Goal: Information Seeking & Learning: Learn about a topic

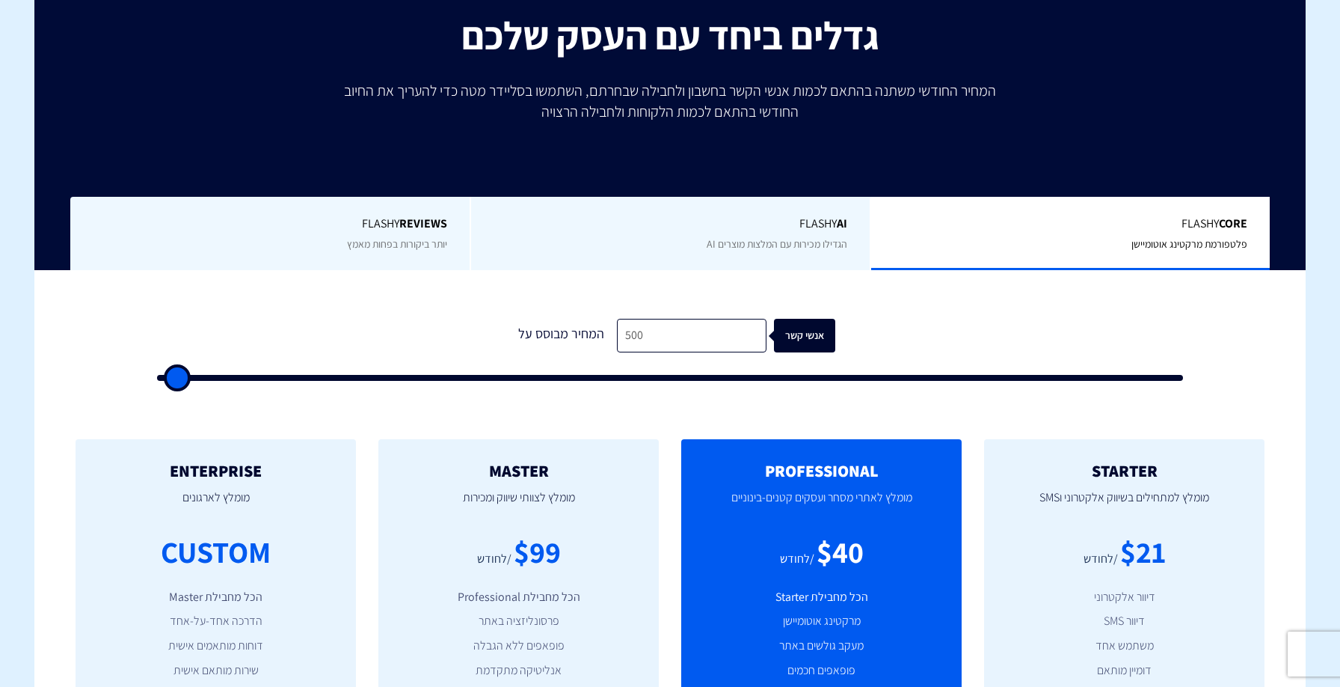
scroll to position [189, 0]
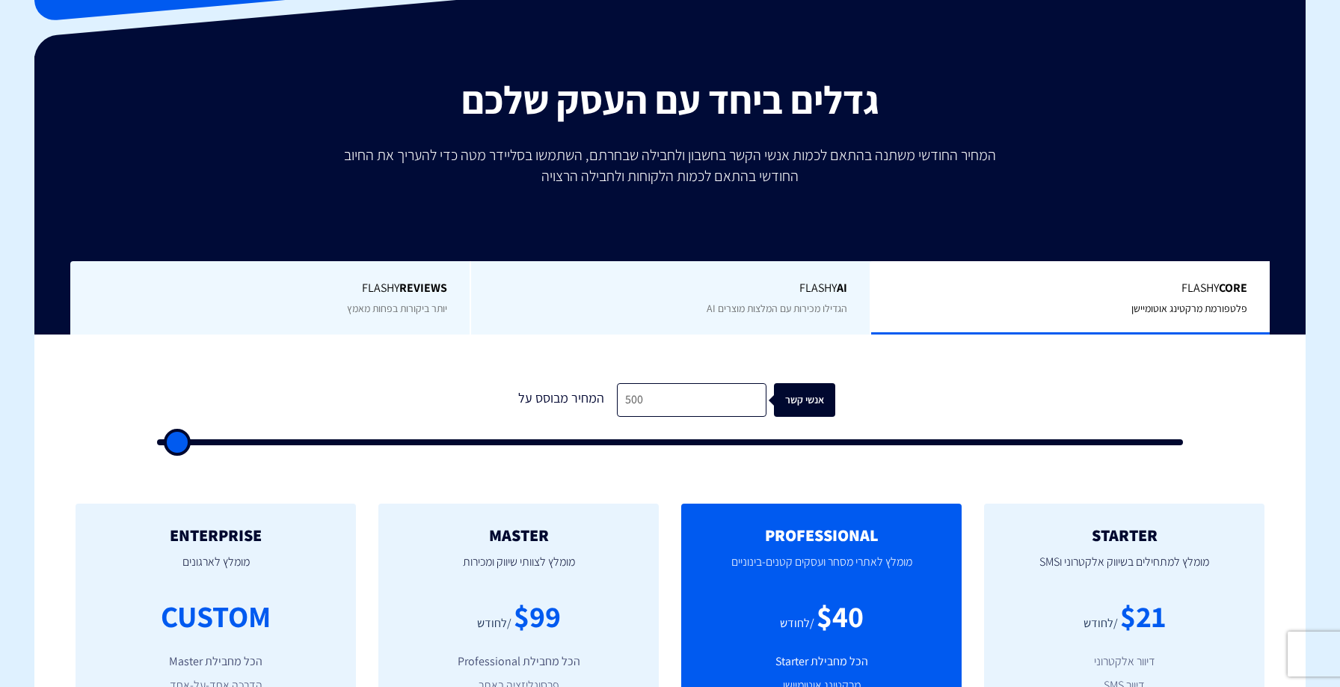
click at [639, 293] on span "Flashy AI" at bounding box center [671, 288] width 354 height 17
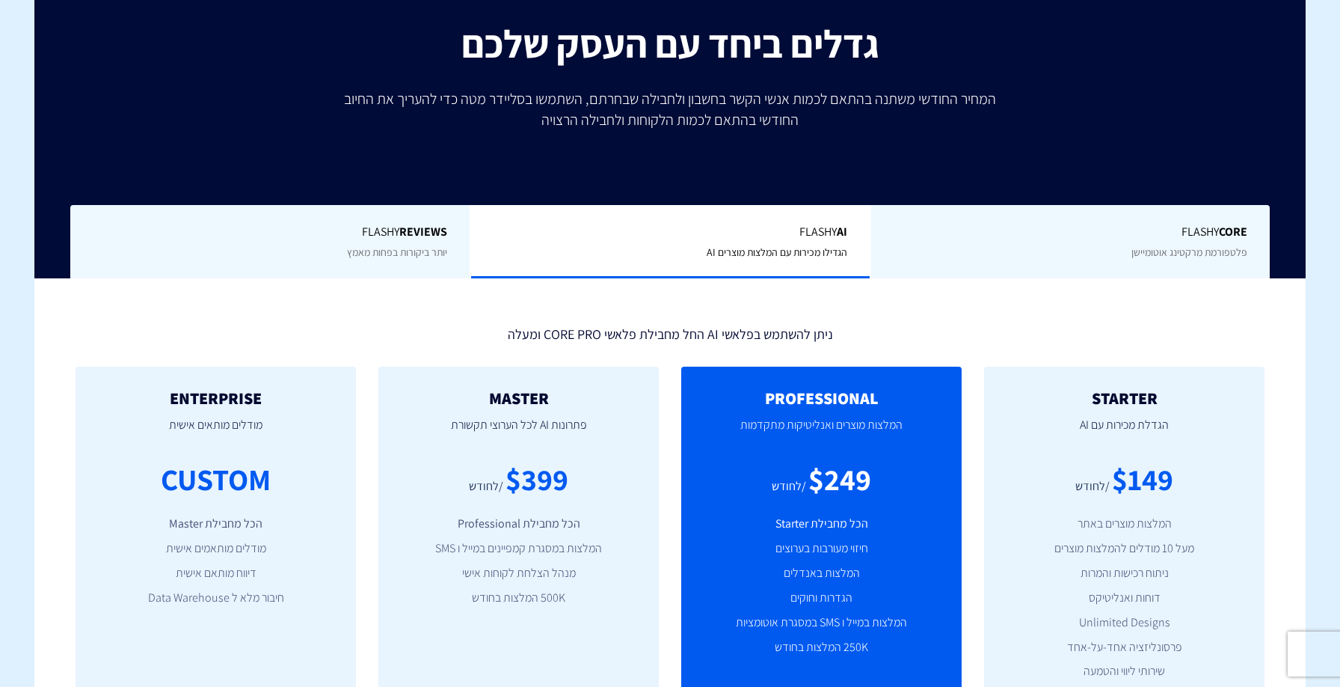
scroll to position [248, 0]
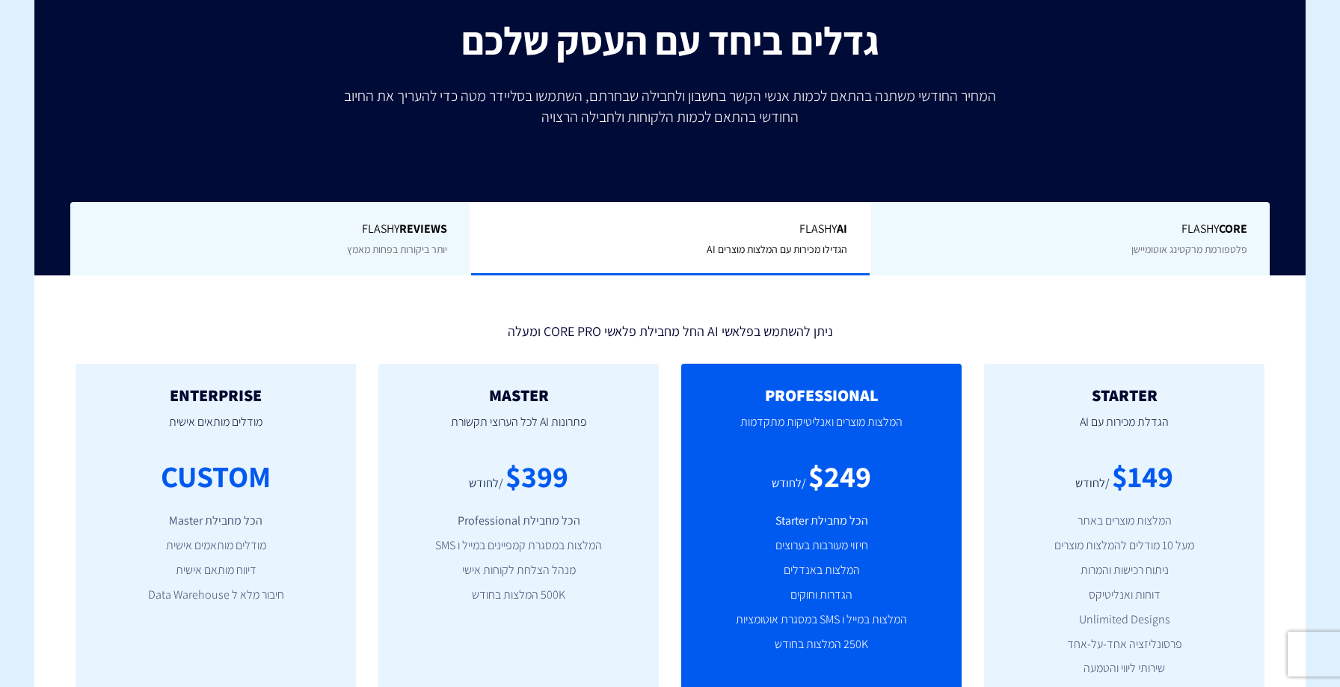
click at [1027, 254] on div "Flashy Core פלטפורמת מרקטינג אוטומיישן" at bounding box center [1070, 239] width 400 height 74
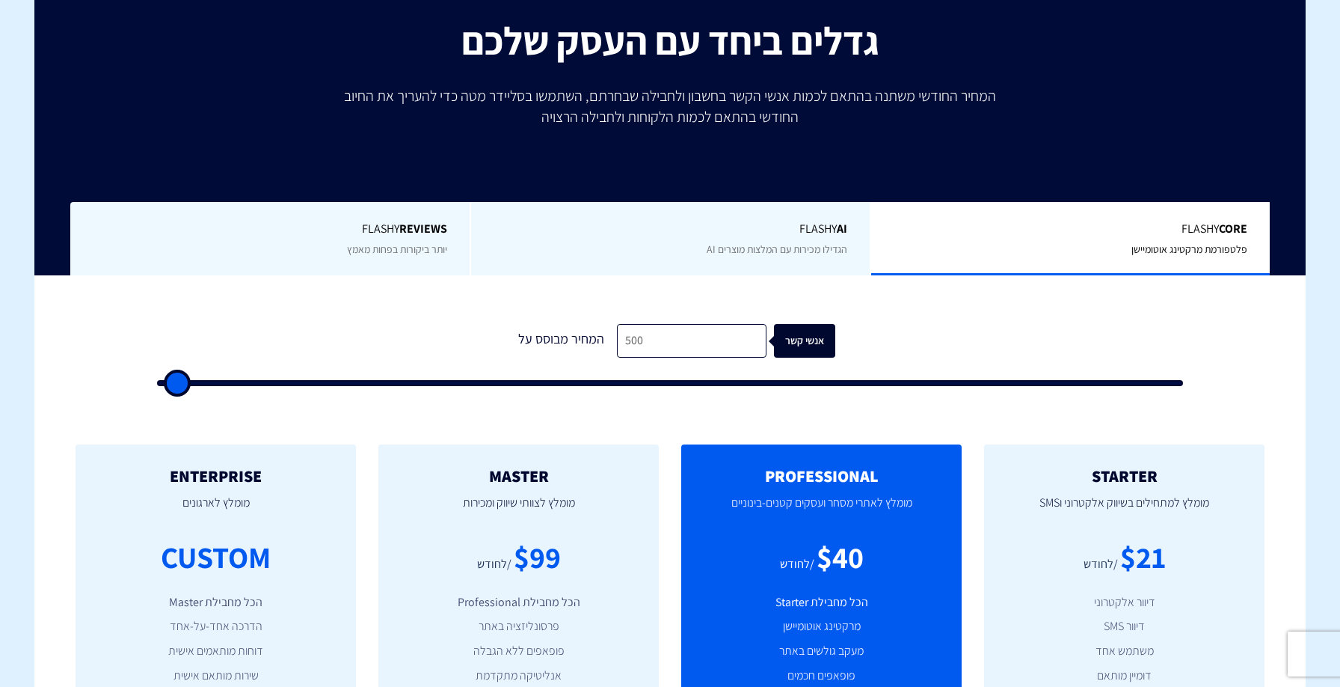
type input "1,000"
type input "1000"
type input "2,000"
type input "2000"
type input "3,500"
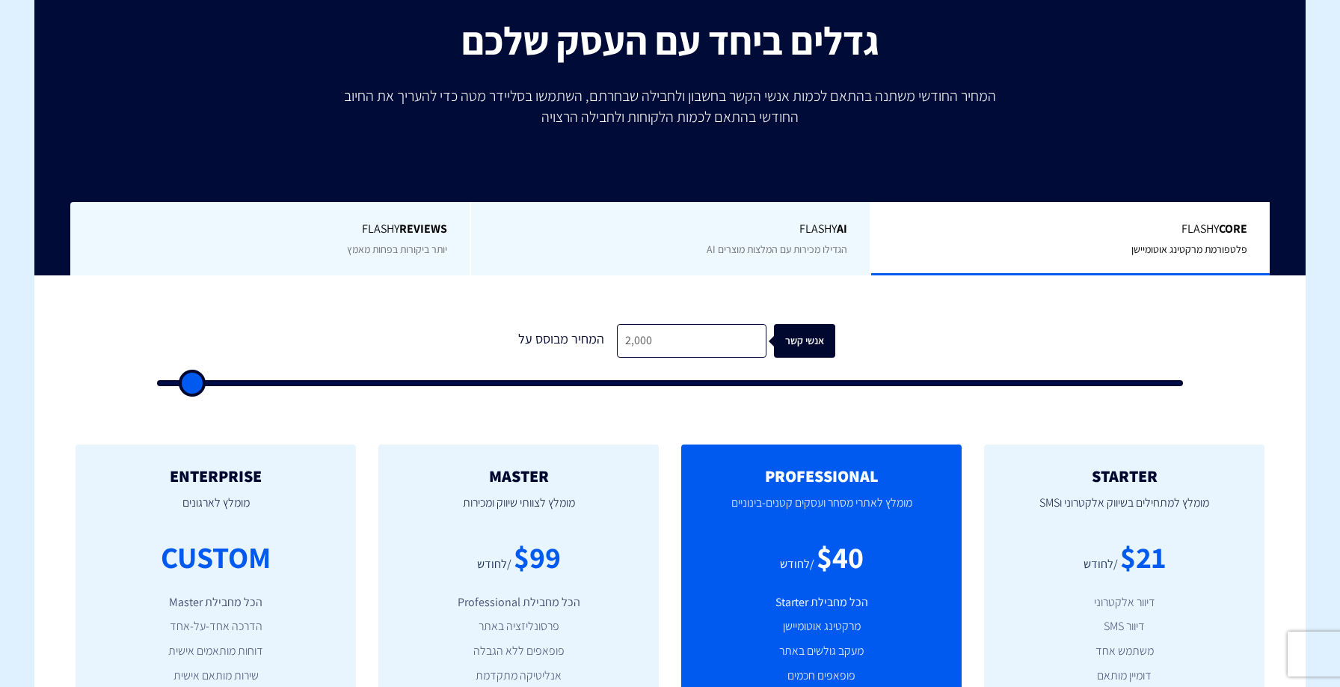
type input "3500"
type input "5,500"
type input "5500"
type input "8,000"
type input "8000"
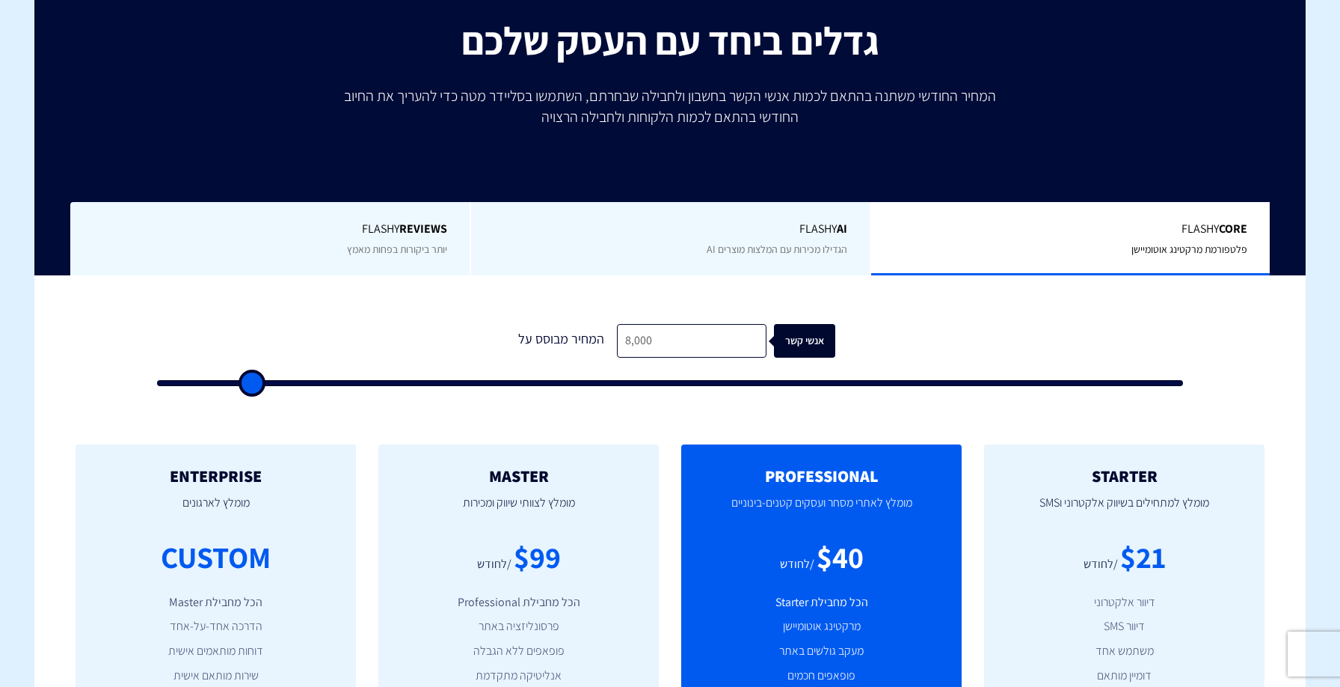
type input "10,500"
type input "10500"
type input "12,000"
type input "12000"
type input "13,500"
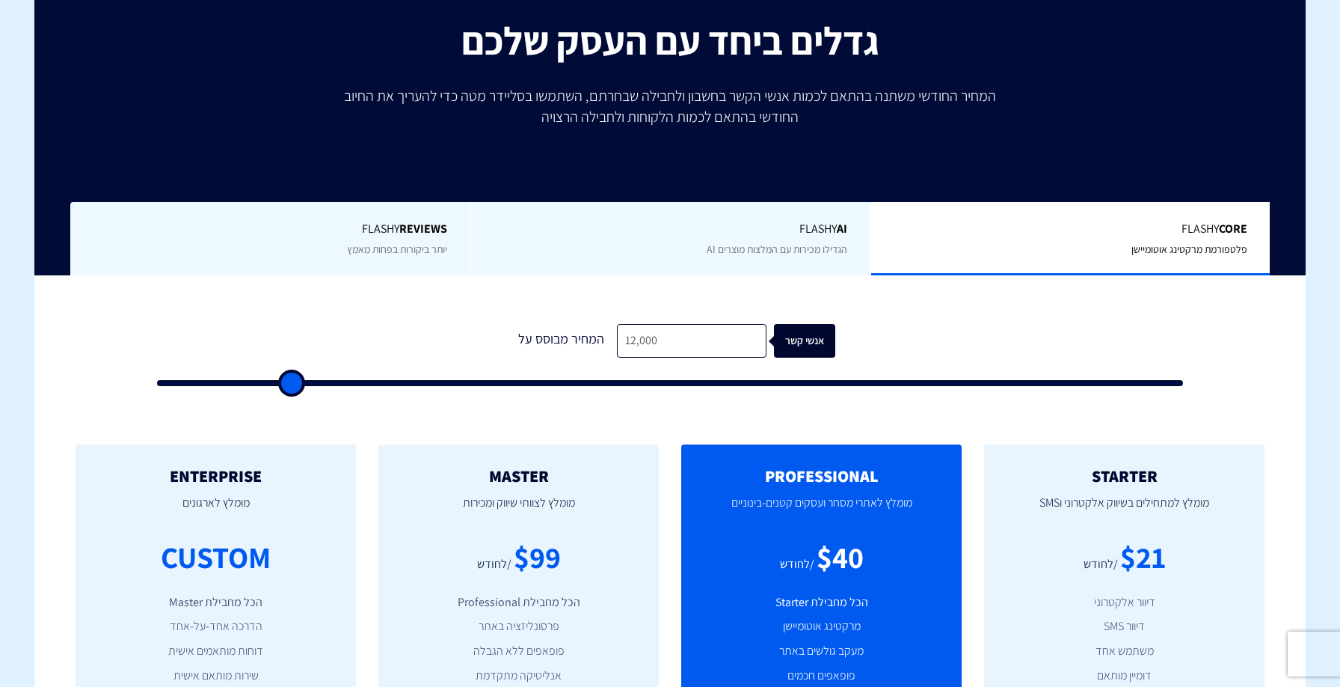
type input "13500"
type input "14,000"
type input "14000"
type input "14,500"
type input "14500"
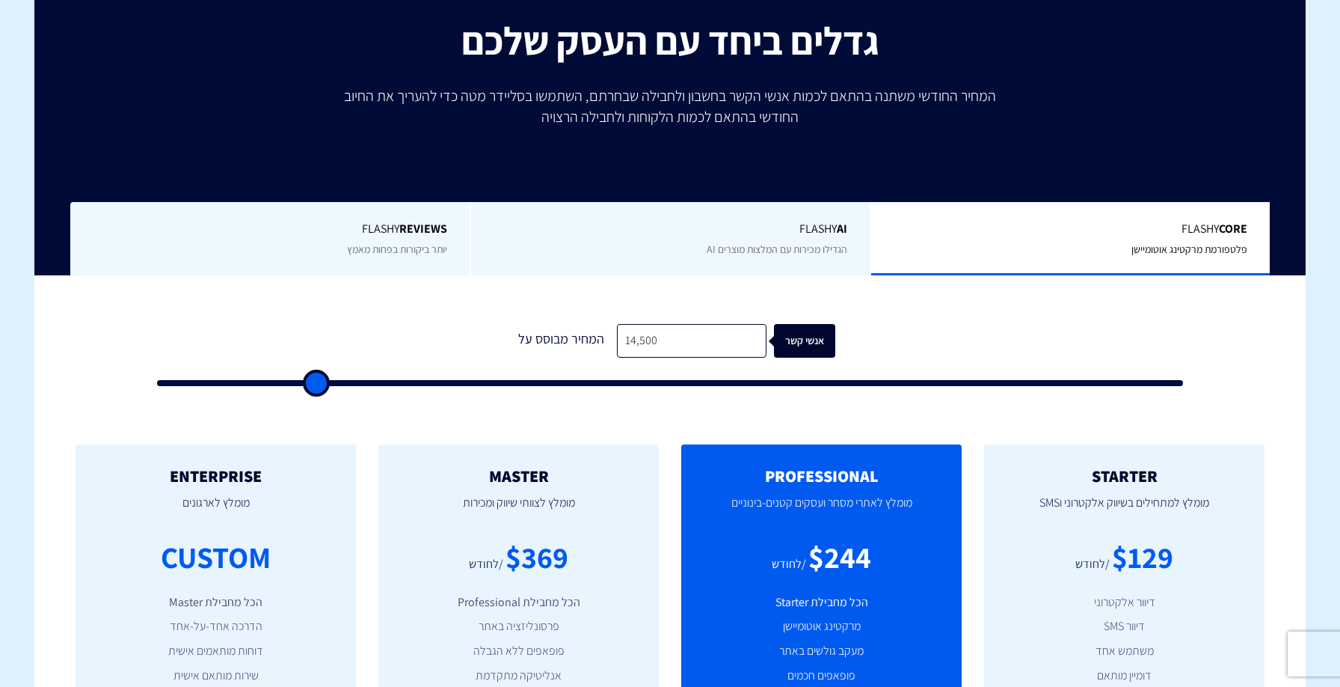
type input "15,000"
type input "15000"
type input "15,500"
type input "15500"
type input "16,000"
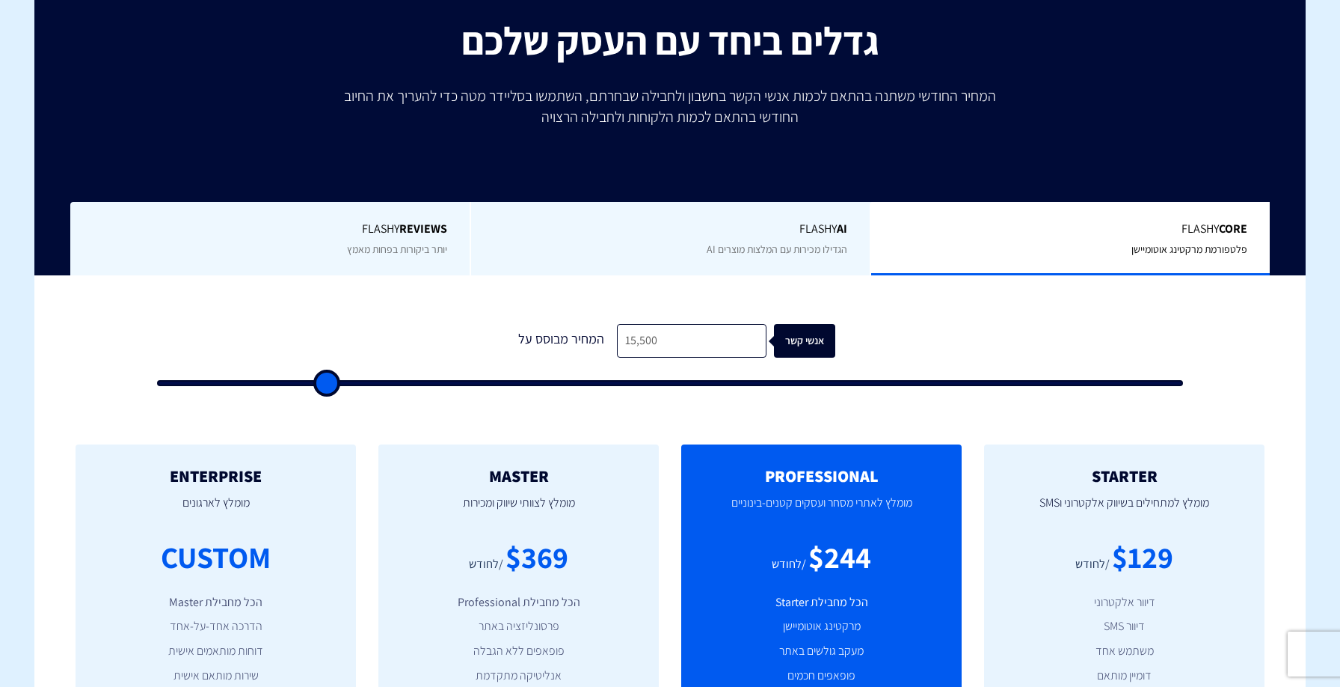
type input "16000"
type input "17,000"
type input "17000"
type input "17,500"
type input "17500"
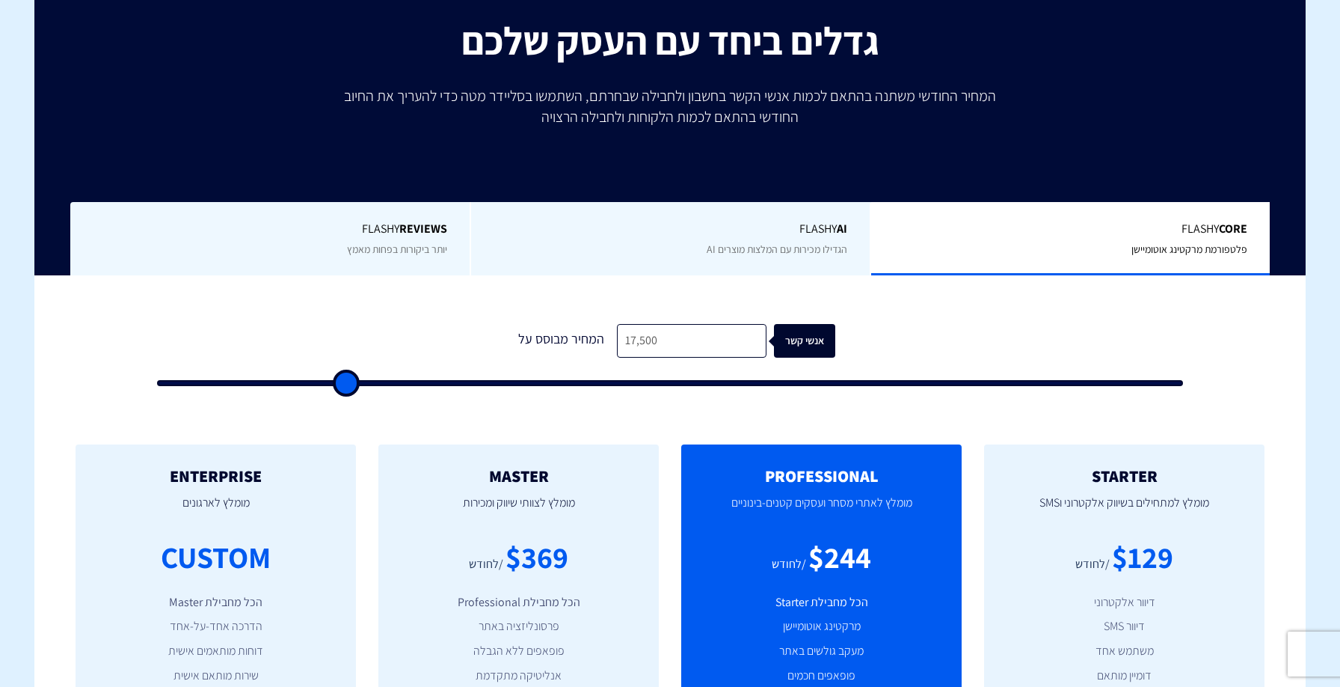
type input "18,500"
type input "18500"
type input "19,000"
type input "19000"
type input "20,000"
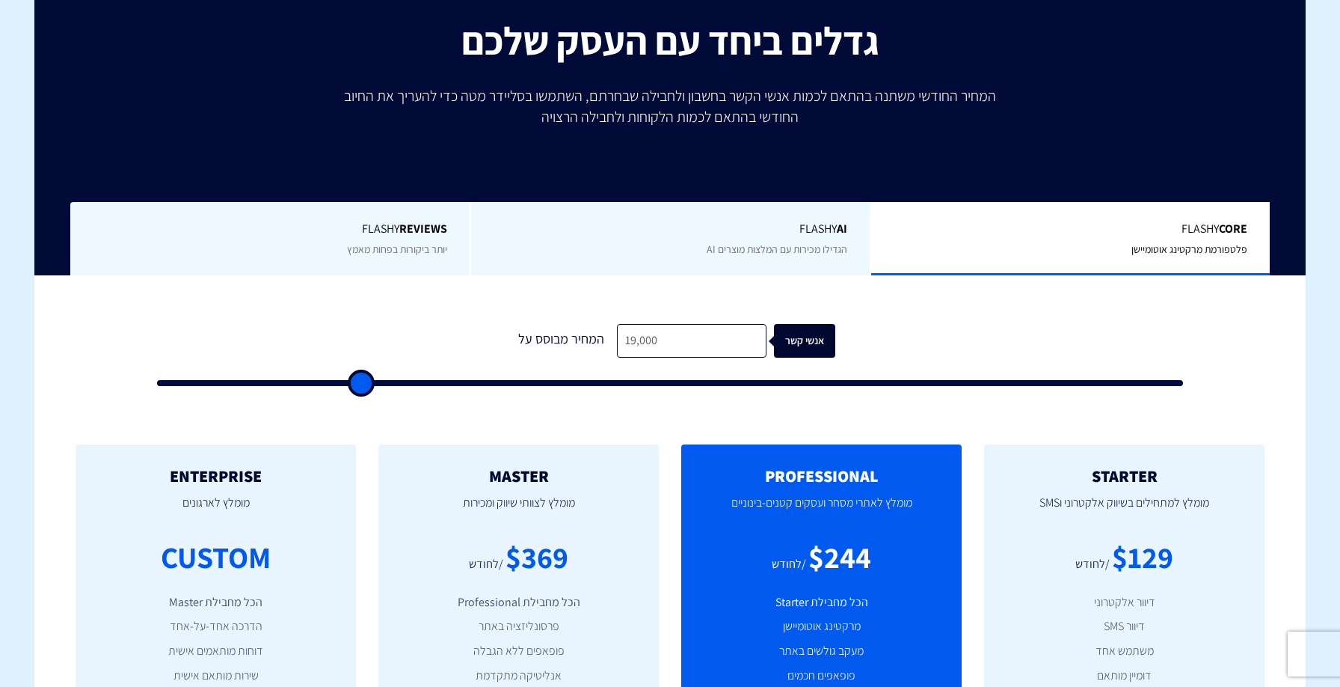
type input "20000"
type input "21,000"
type input "21000"
type input "22,000"
type input "22000"
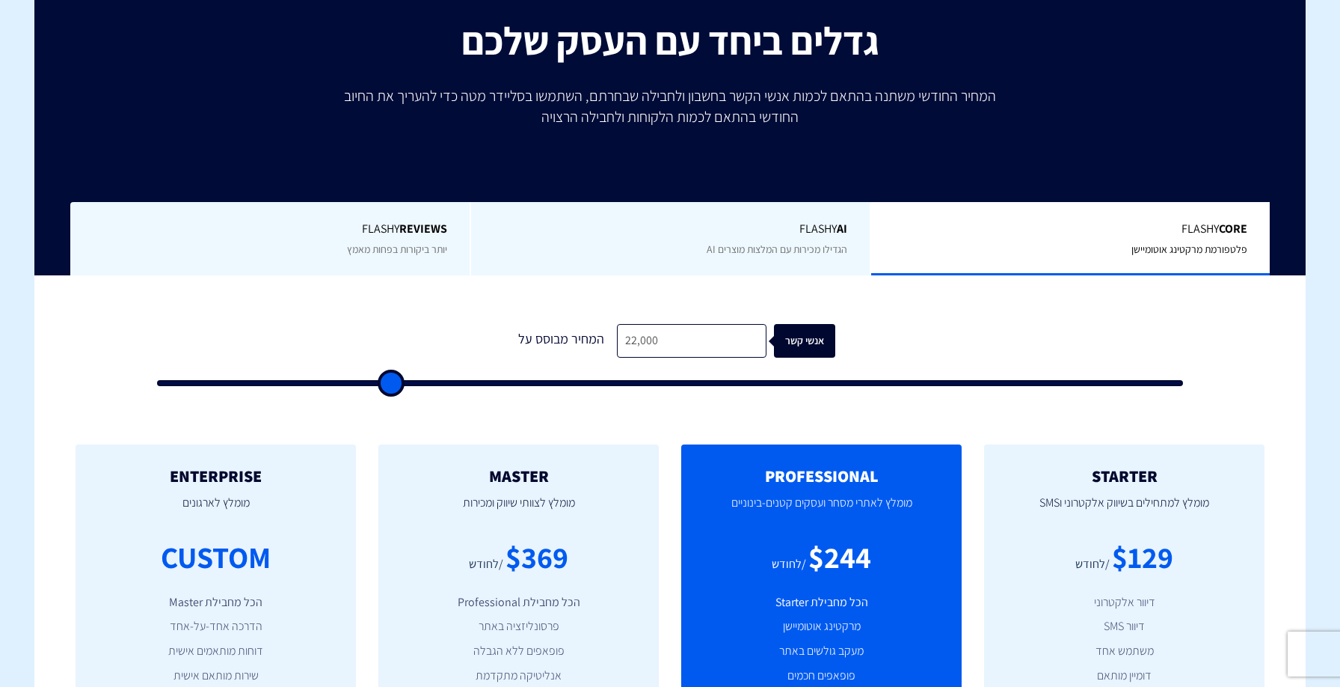
type input "23,000"
type input "23000"
type input "23,500"
type input "23500"
type input "24,000"
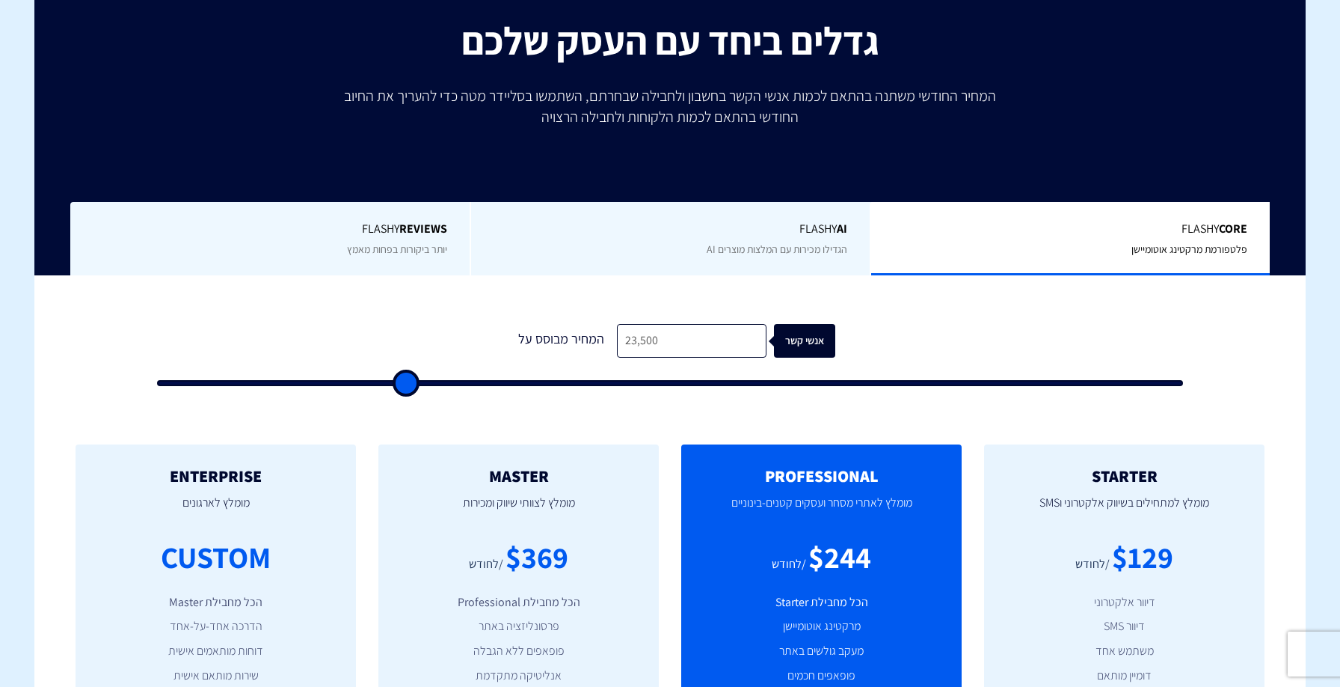
type input "24000"
type input "24,500"
type input "24500"
type input "25,000"
type input "25000"
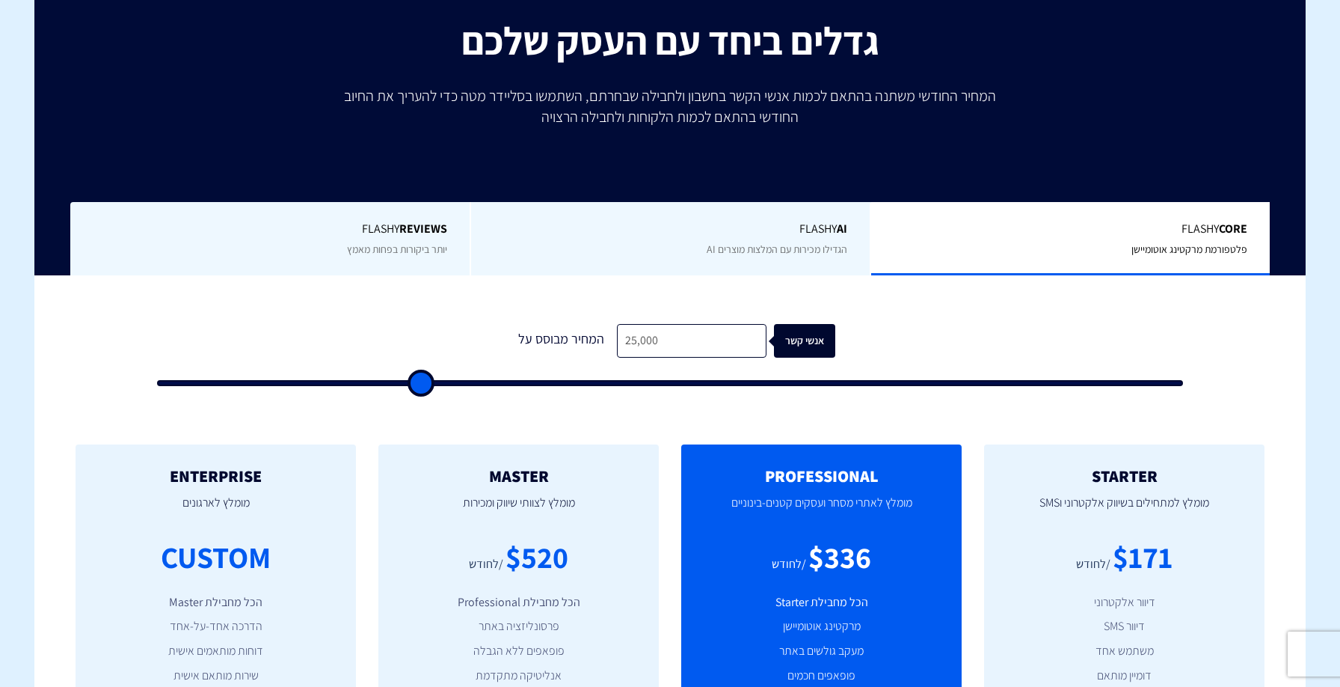
type input "25,500"
type input "25500"
type input "26,000"
type input "26000"
type input "26,500"
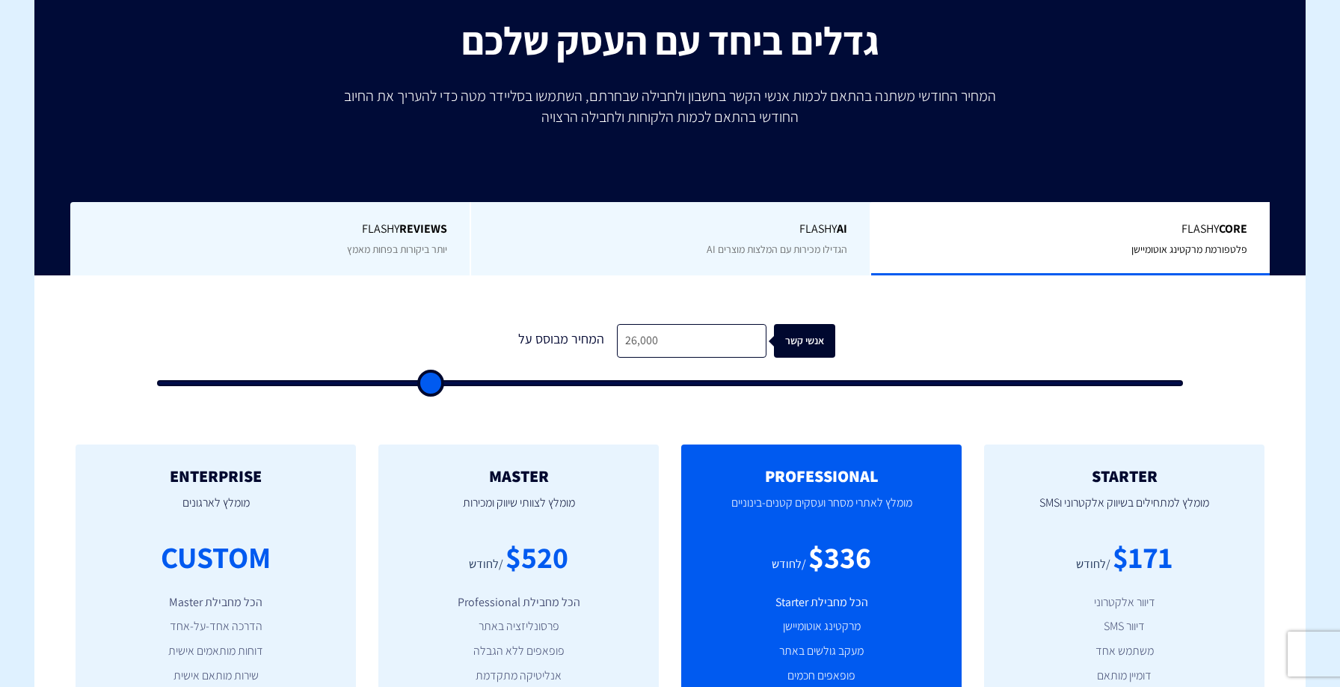
type input "26500"
type input "27,000"
type input "27000"
type input "28,000"
type input "28000"
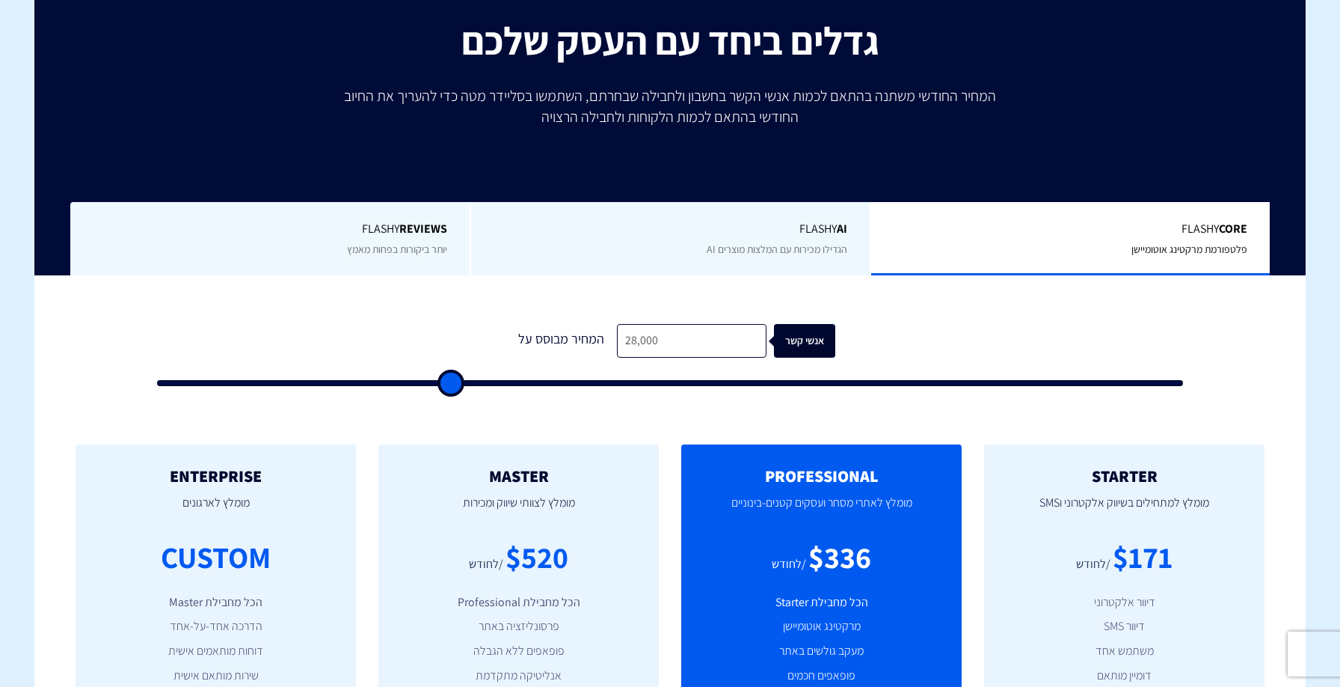
type input "29,000"
type input "29000"
type input "29,500"
type input "29500"
type input "30,500"
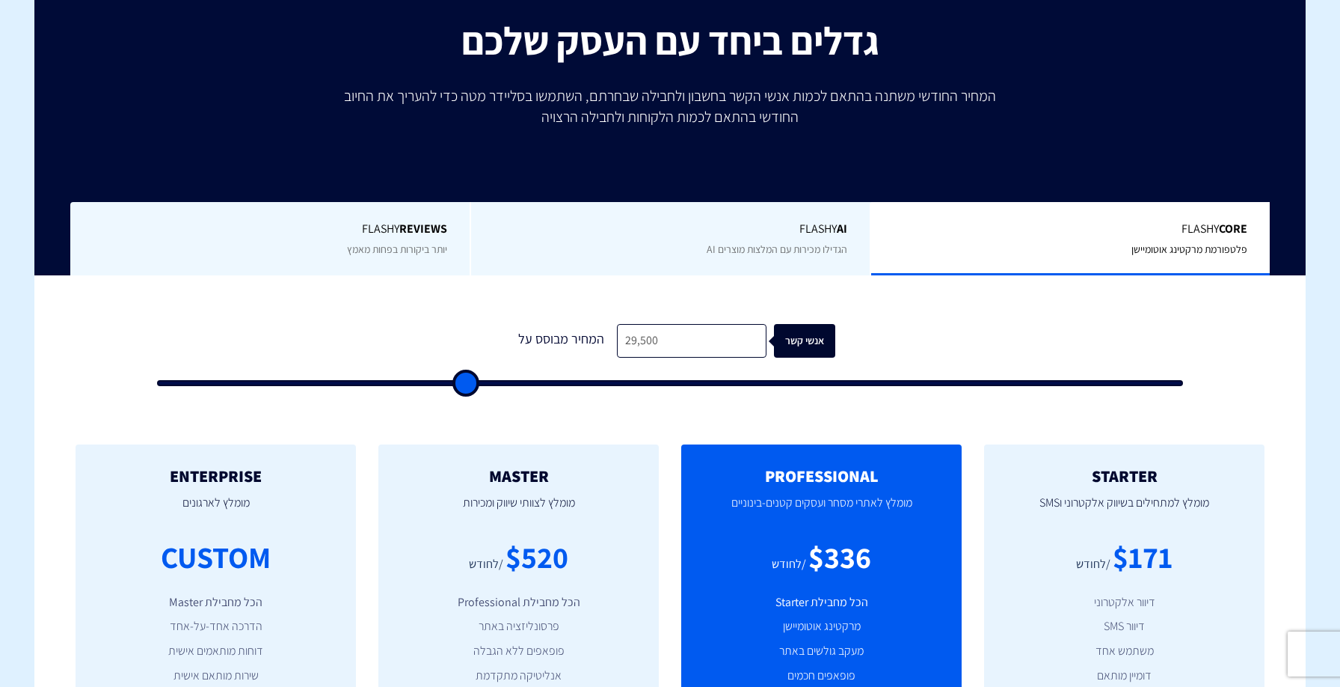
type input "30500"
type input "31,000"
type input "31000"
type input "31,500"
type input "31500"
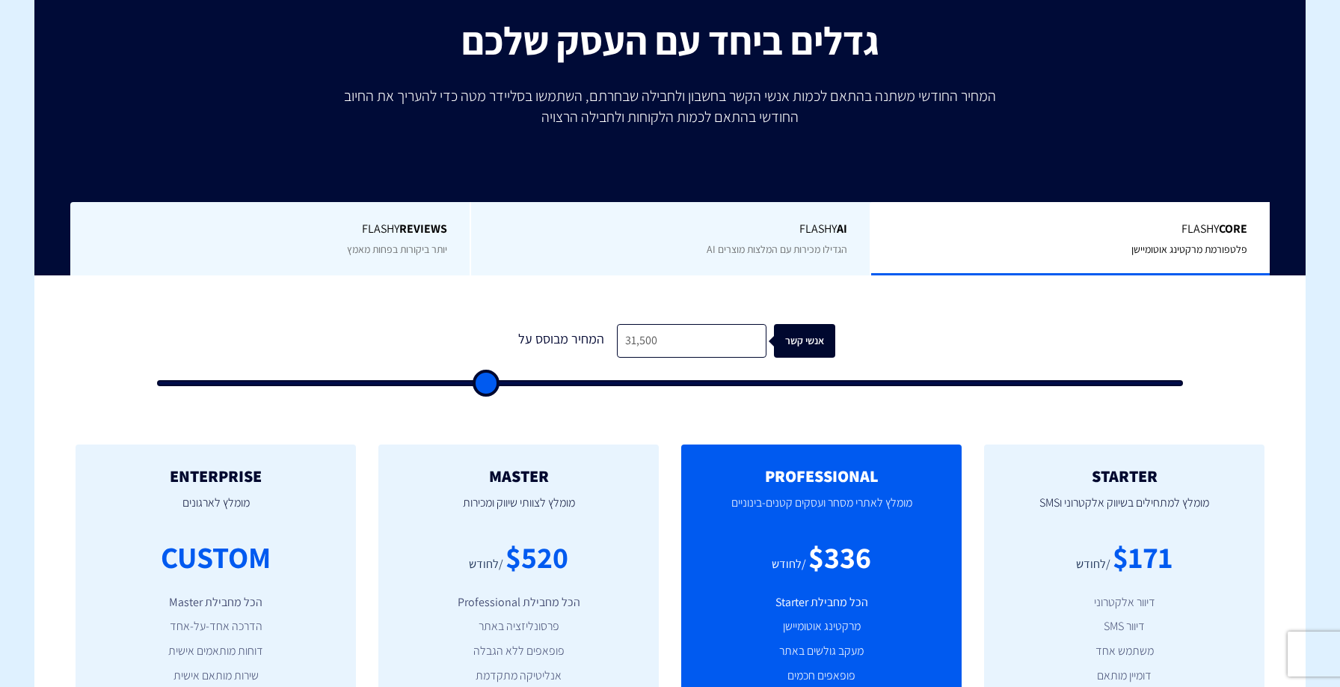
type input "32,500"
type input "32500"
type input "33,000"
type input "33000"
type input "33,500"
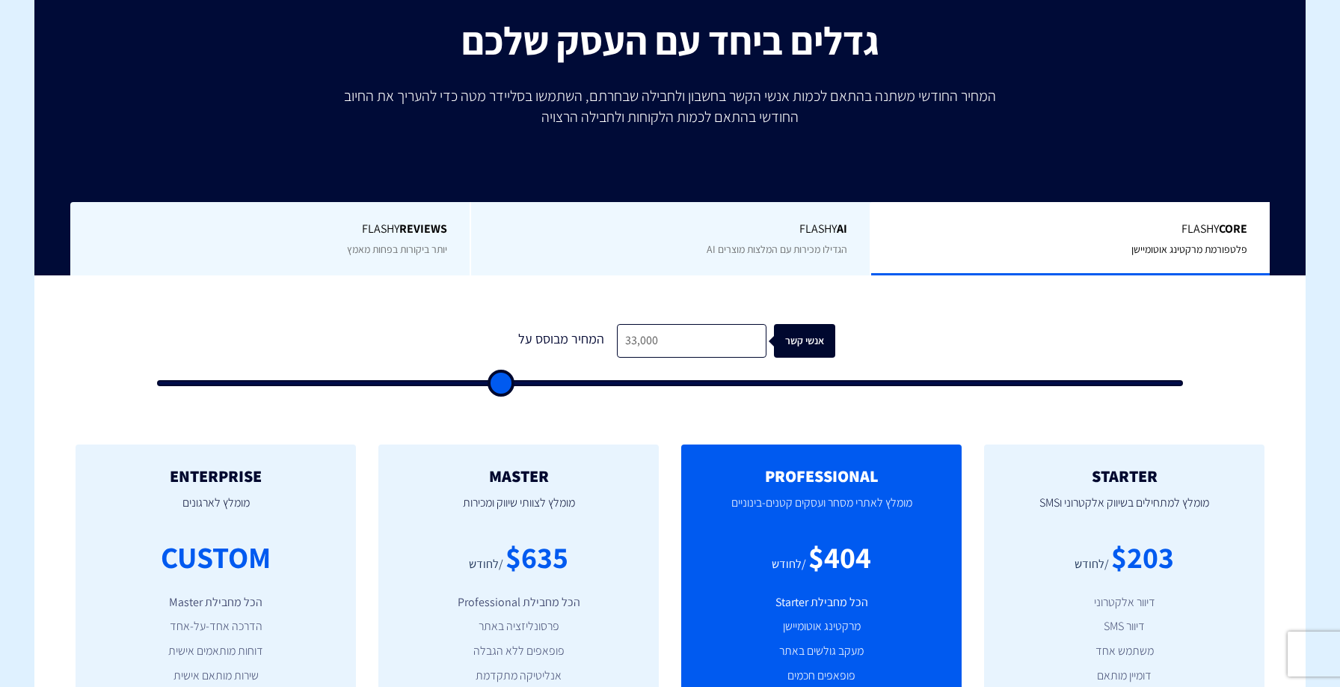
type input "33500"
type input "34,000"
type input "34000"
type input "35,000"
type input "35000"
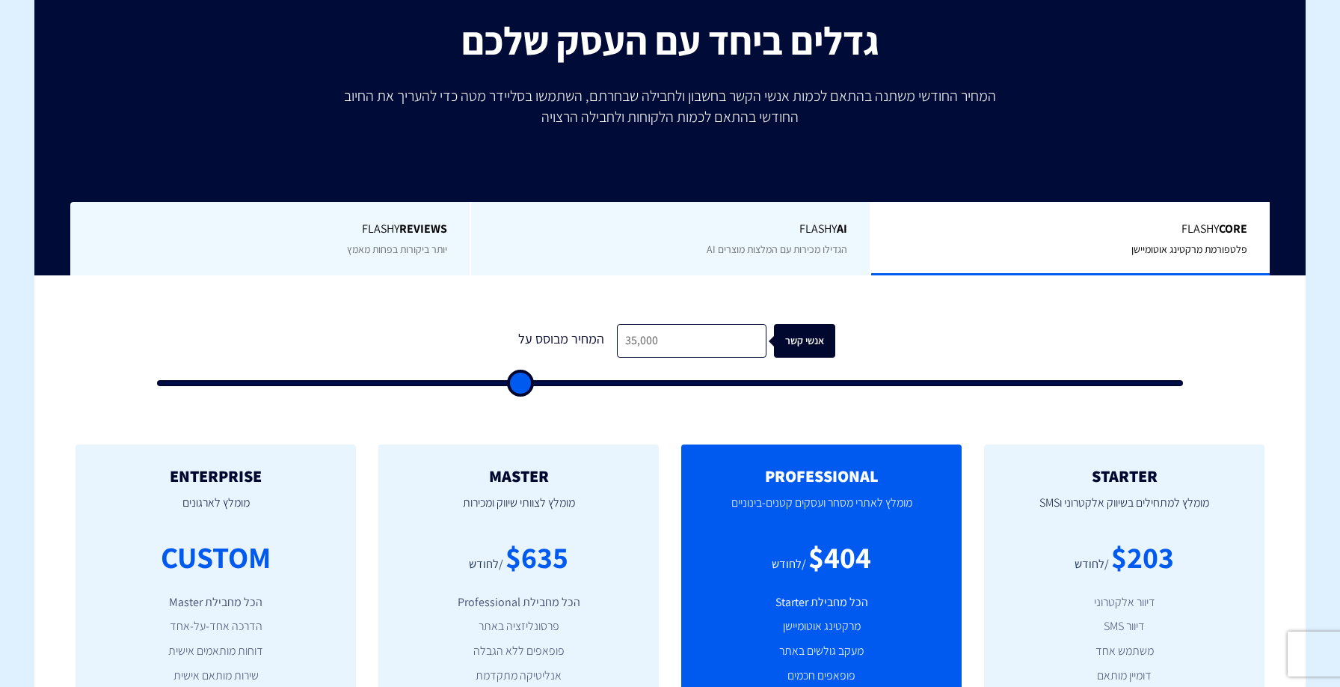
type input "35,500"
type input "35500"
type input "36,000"
type input "36000"
type input "36,500"
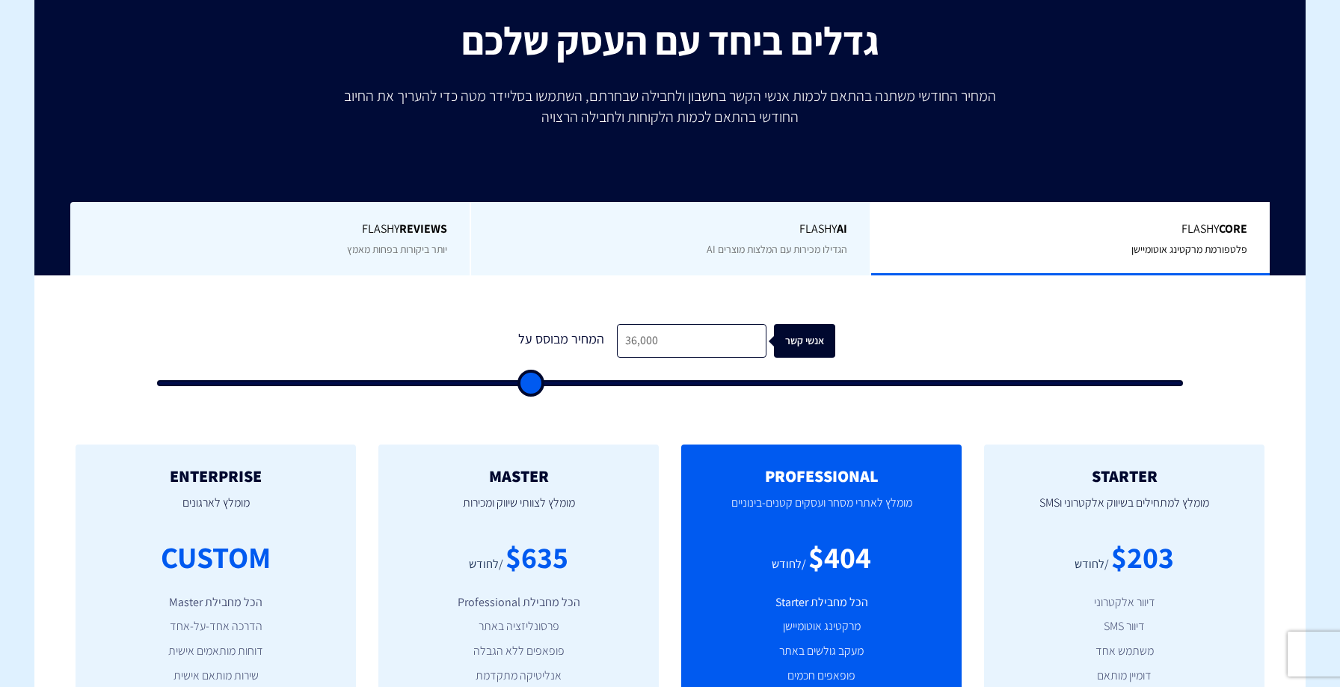
type input "36500"
type input "37,500"
type input "37500"
type input "38,000"
type input "38000"
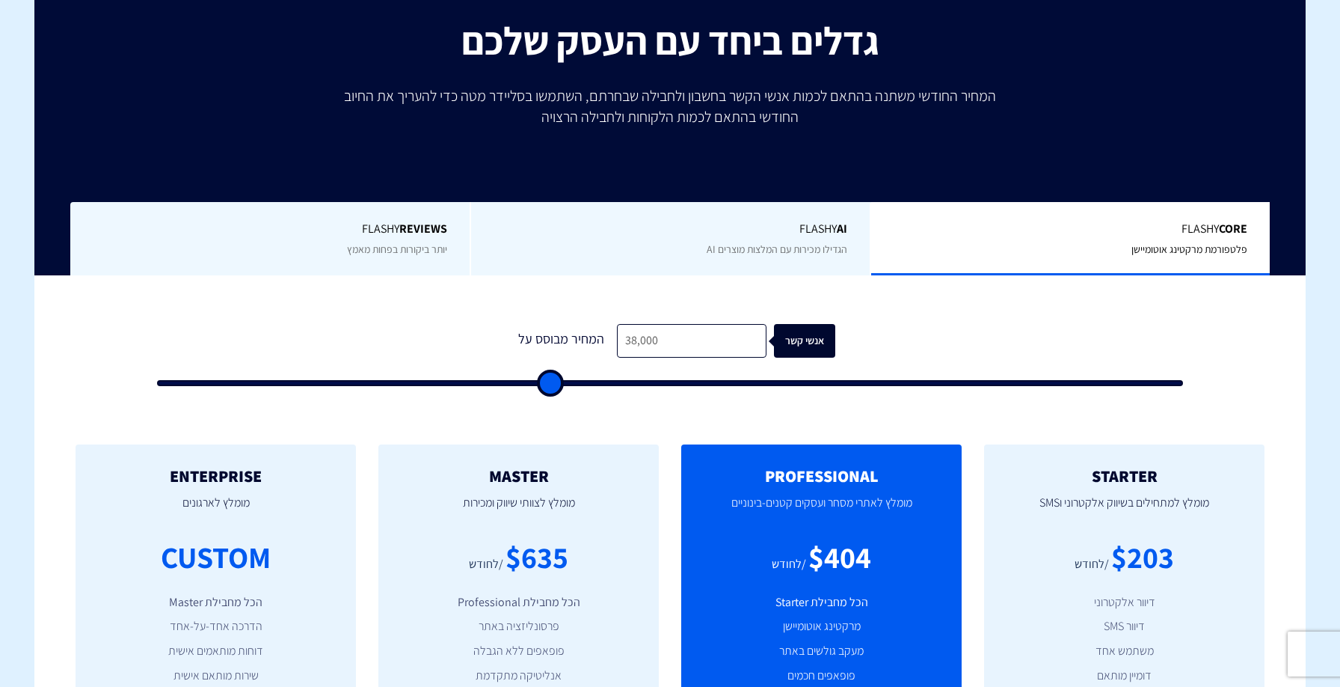
type input "39,000"
type input "39000"
type input "40,000"
type input "40000"
type input "40,500"
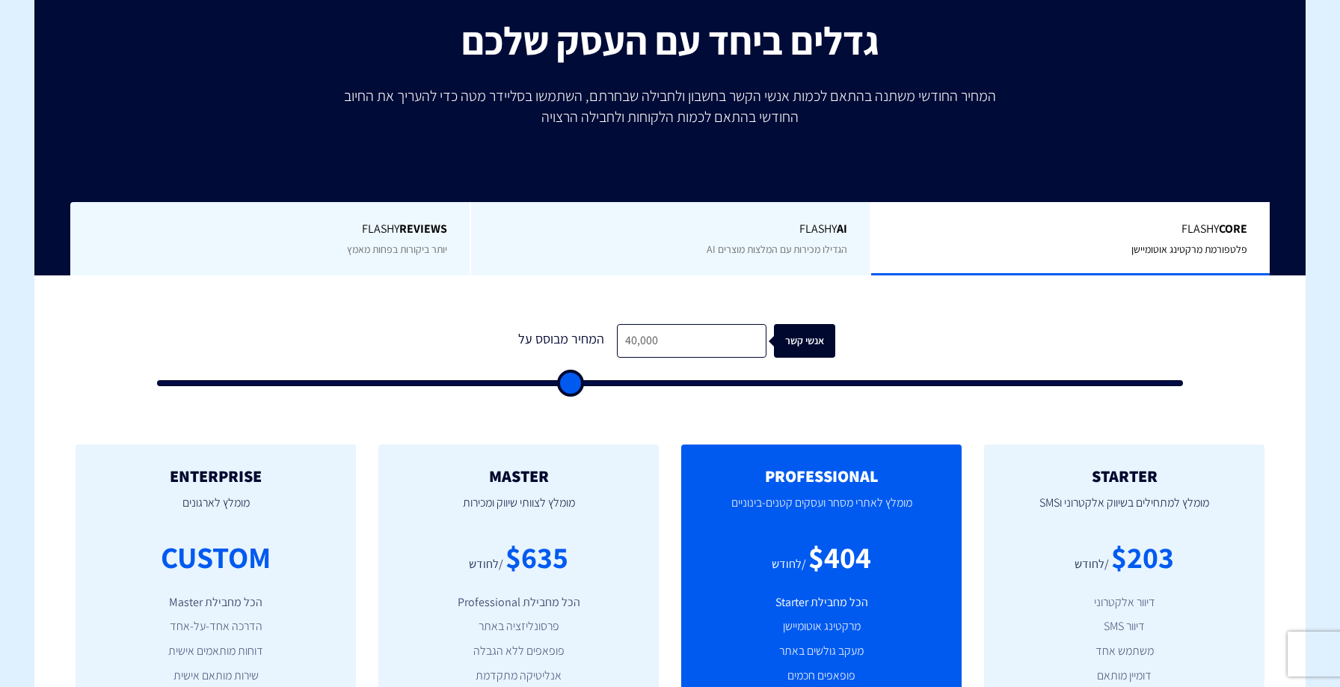
type input "40500"
type input "41,000"
type input "41000"
type input "42,000"
type input "42000"
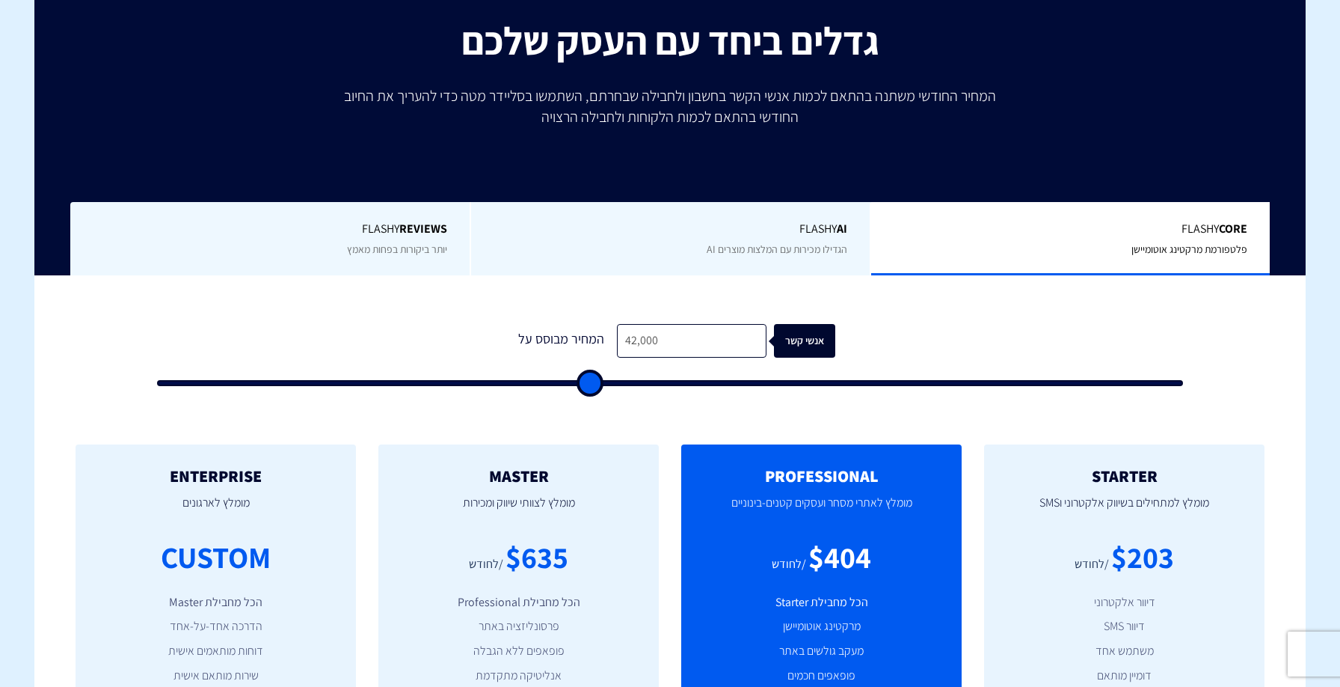
type input "42,500"
type input "42500"
type input "43,000"
type input "43000"
type input "44,000"
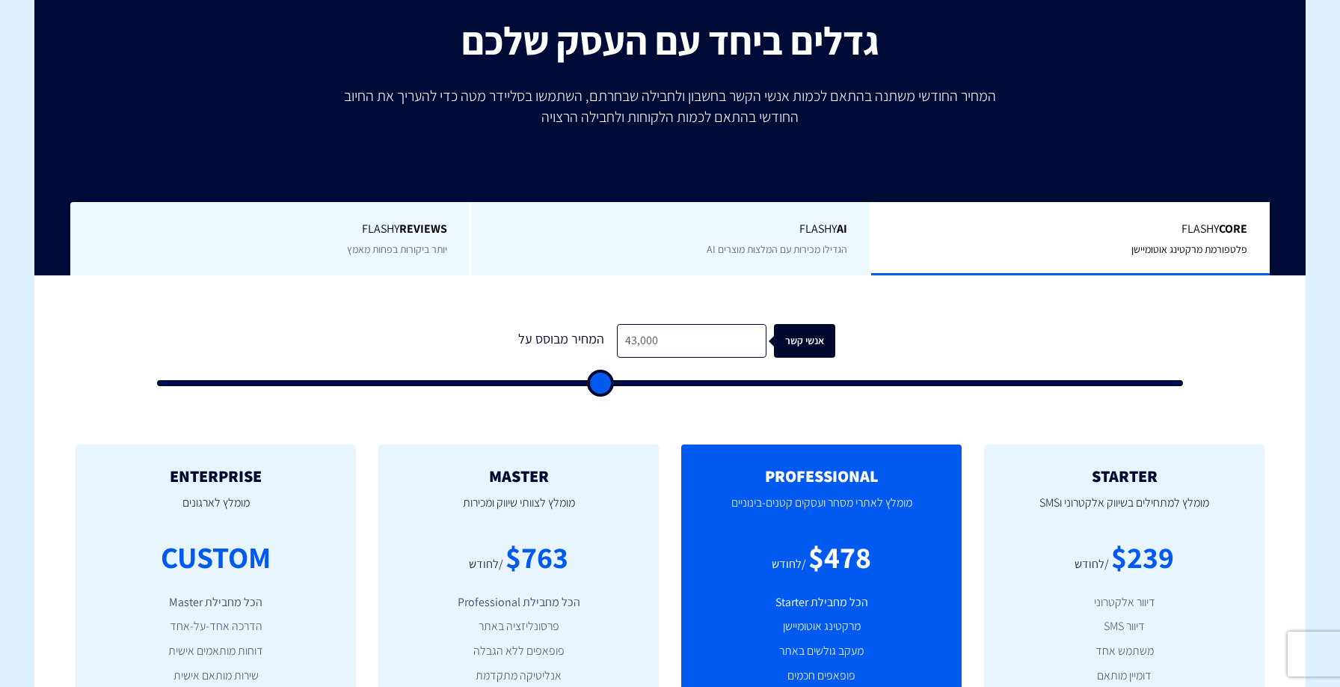
type input "44000"
type input "44,500"
type input "44500"
type input "45,500"
type input "45500"
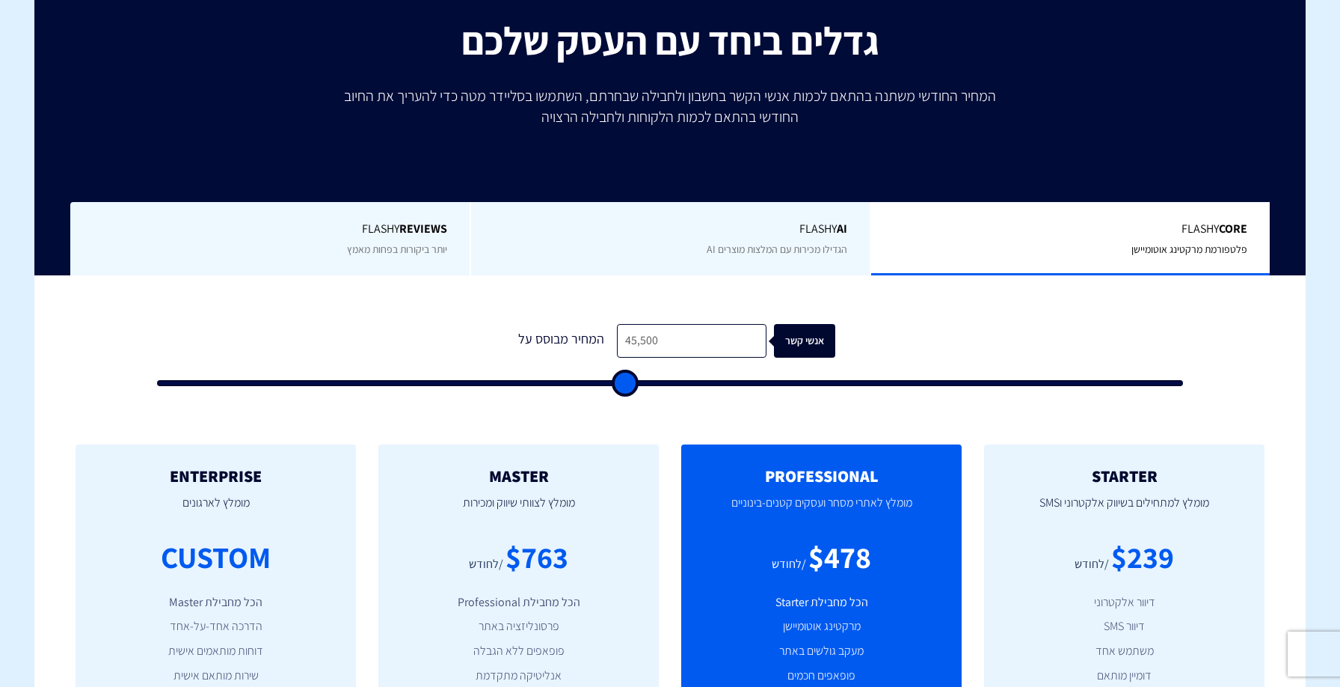
type input "46,000"
type input "46000"
type input "46,500"
type input "46500"
type input "47,000"
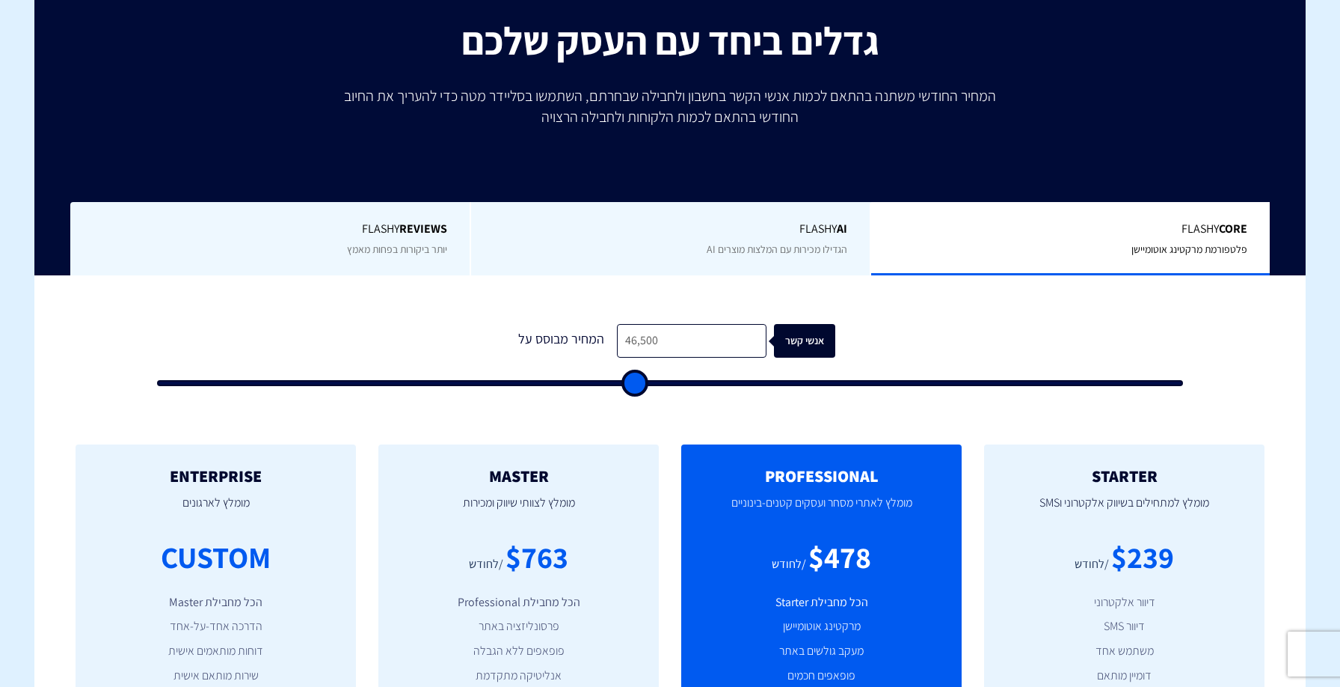
type input "47000"
type input "47,500"
type input "47500"
type input "48,000"
type input "48000"
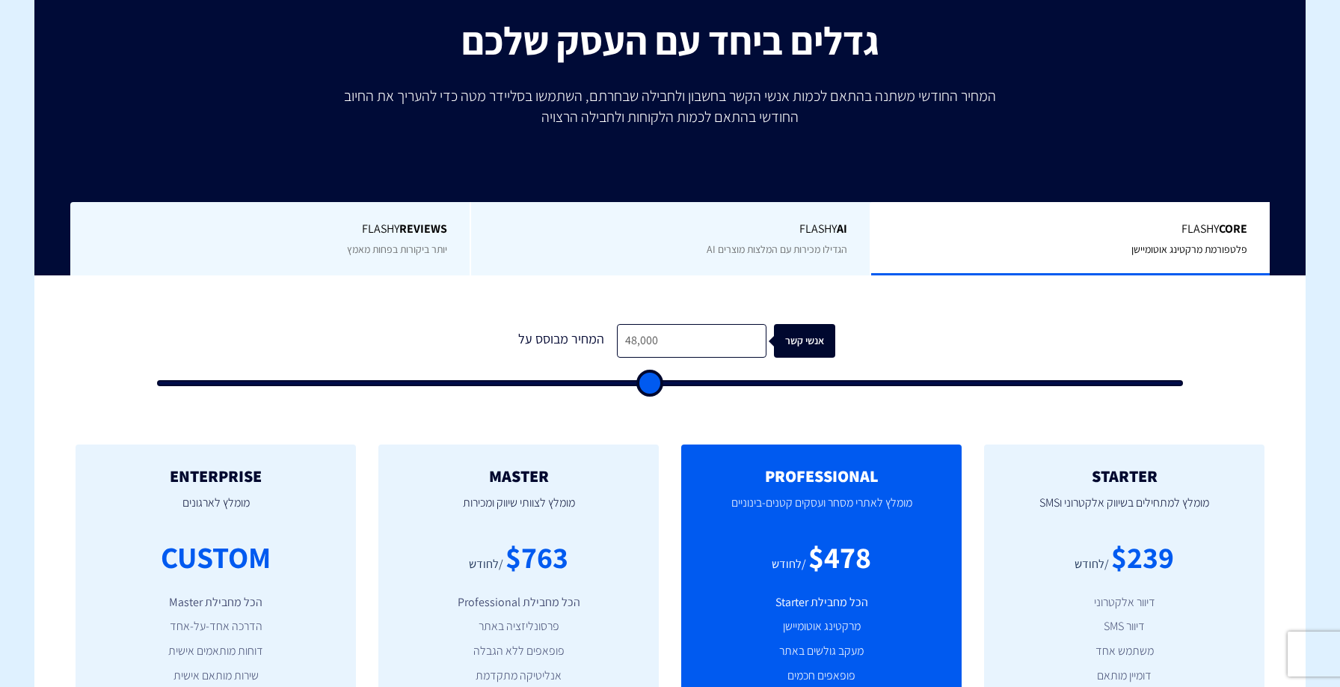
type input "48,500"
type input "48500"
type input "49,000"
type input "49000"
type input "49,500"
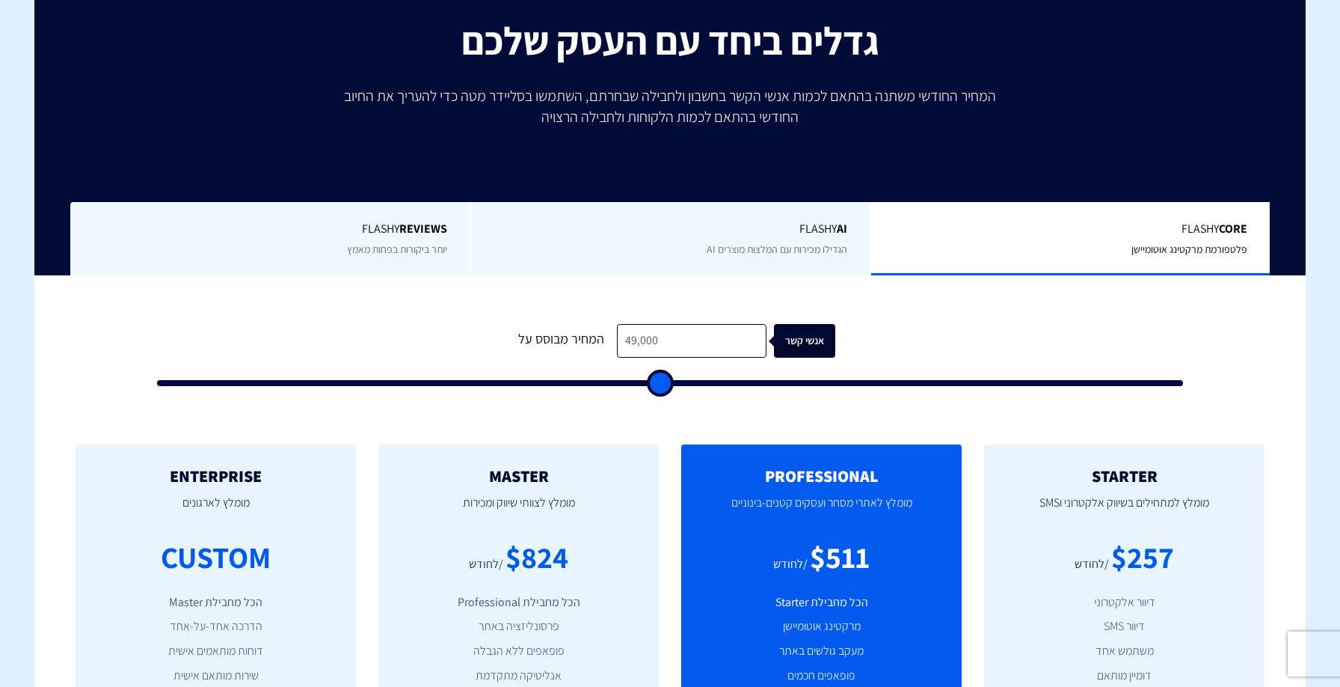
type input "49500"
type input "50,000"
drag, startPoint x: 182, startPoint y: 384, endPoint x: 667, endPoint y: 389, distance: 485.4
type input "50000"
click at [667, 386] on input "range" at bounding box center [670, 383] width 1026 height 6
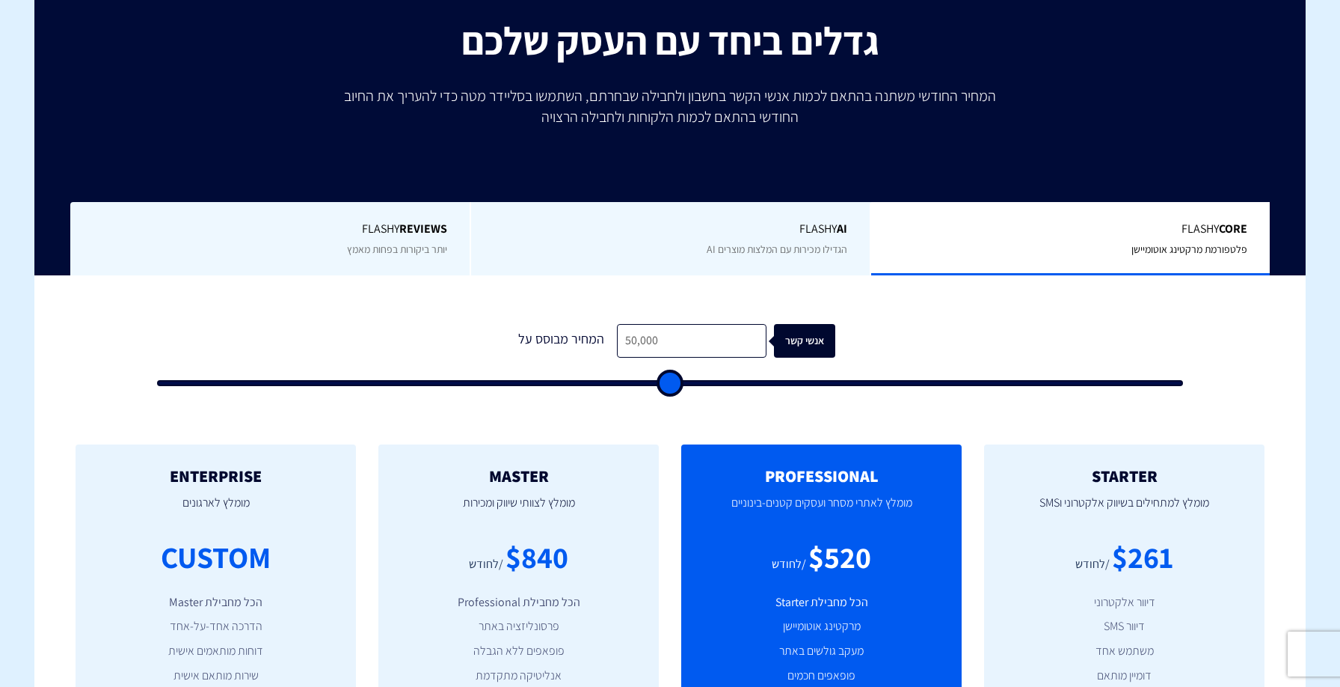
type input "50,500"
type input "50500"
type input "51,500"
type input "51500"
type input "53,000"
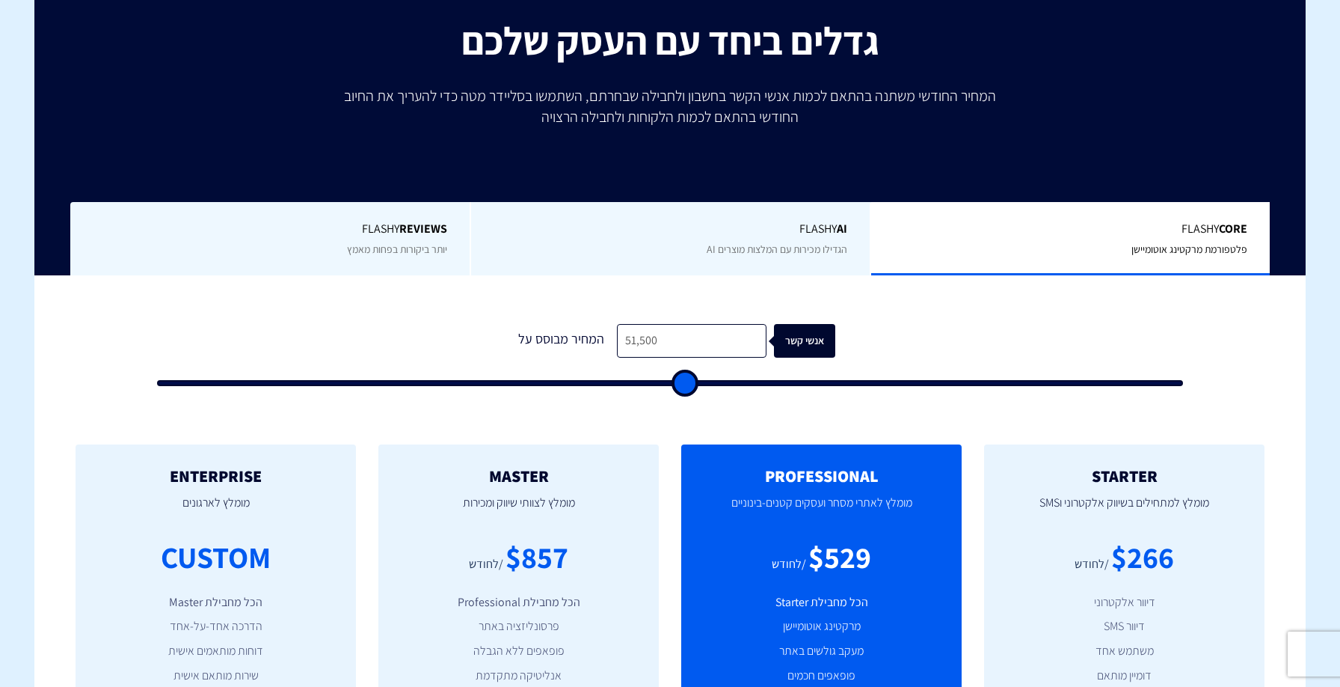
type input "53000"
type input "55,500"
type input "55500"
type input "56,000"
type input "56000"
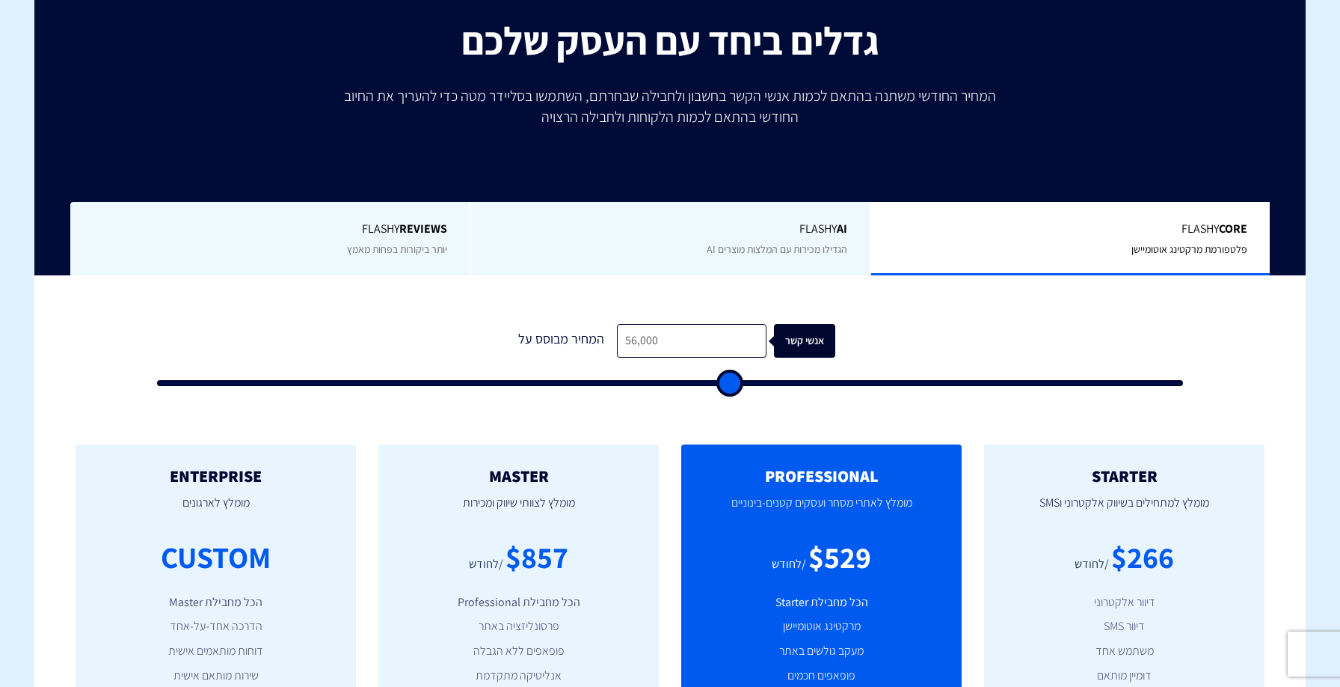
type input "57,500"
type input "57500"
type input "59,500"
type input "59500"
type input "61,500"
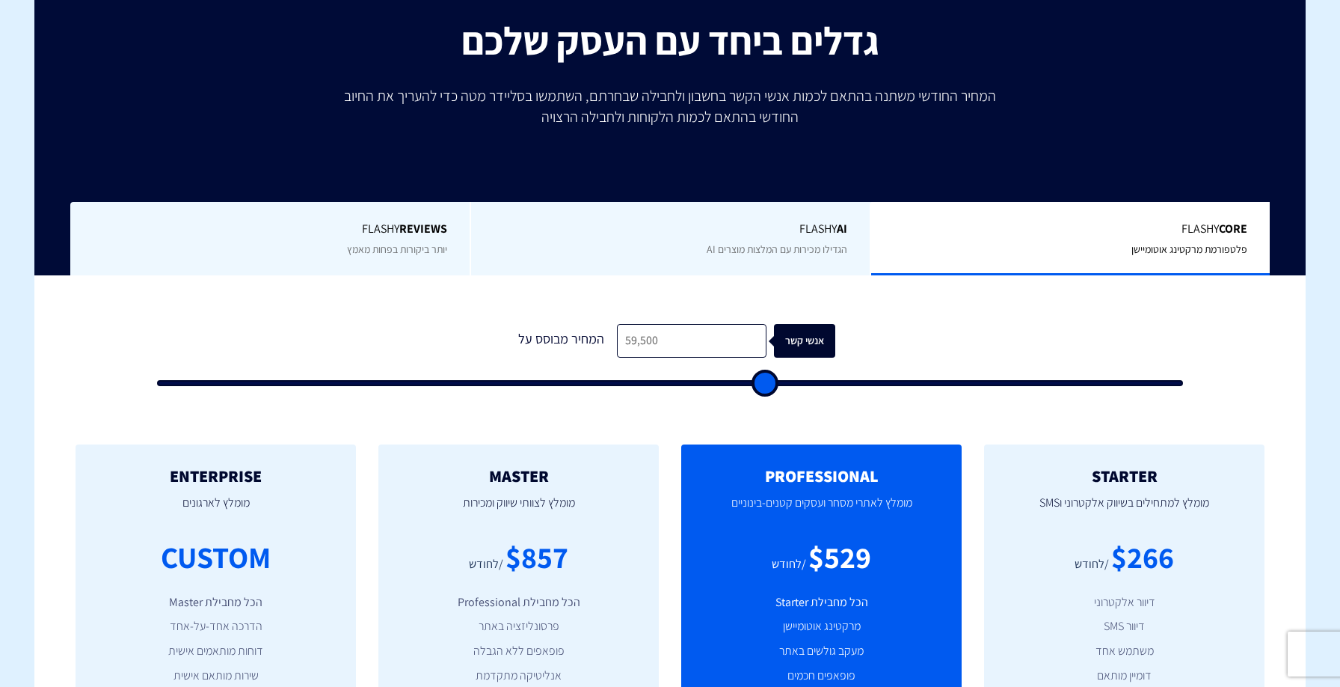
type input "61500"
type input "64,000"
type input "64000"
type input "67,000"
type input "67000"
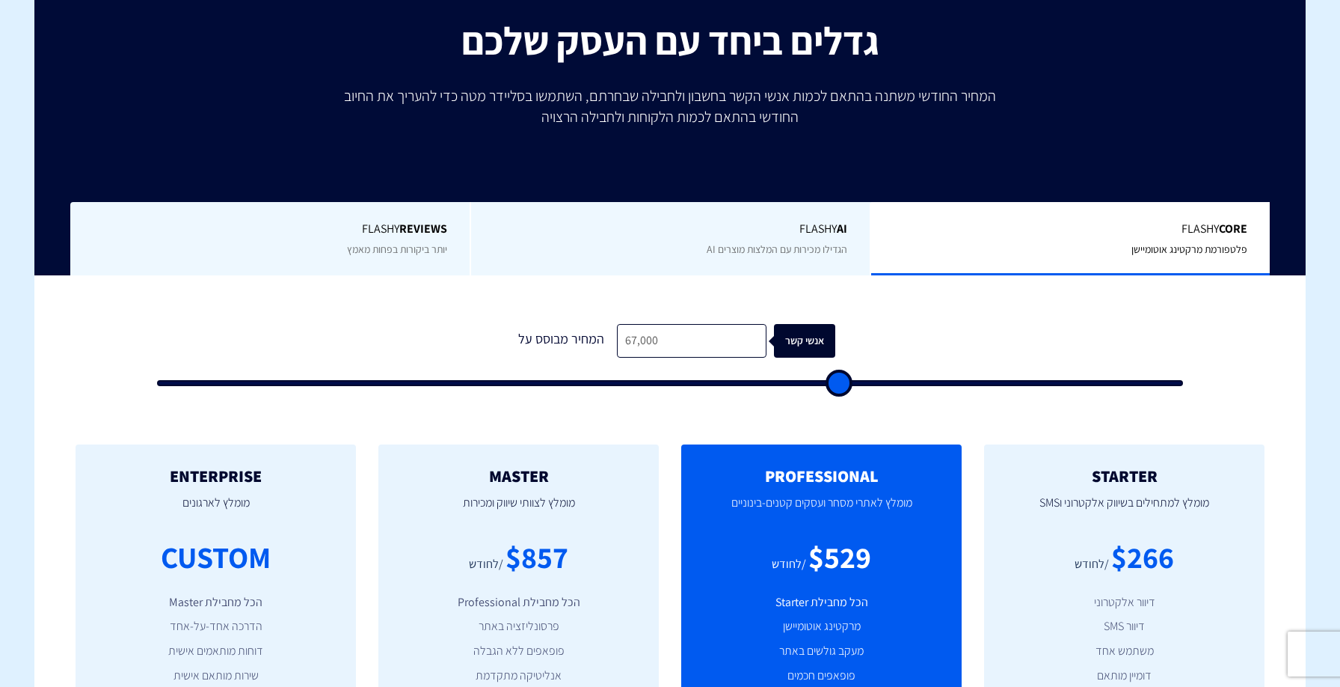
type input "69,500"
type input "69500"
type input "72,500"
type input "72500"
type input "74,500"
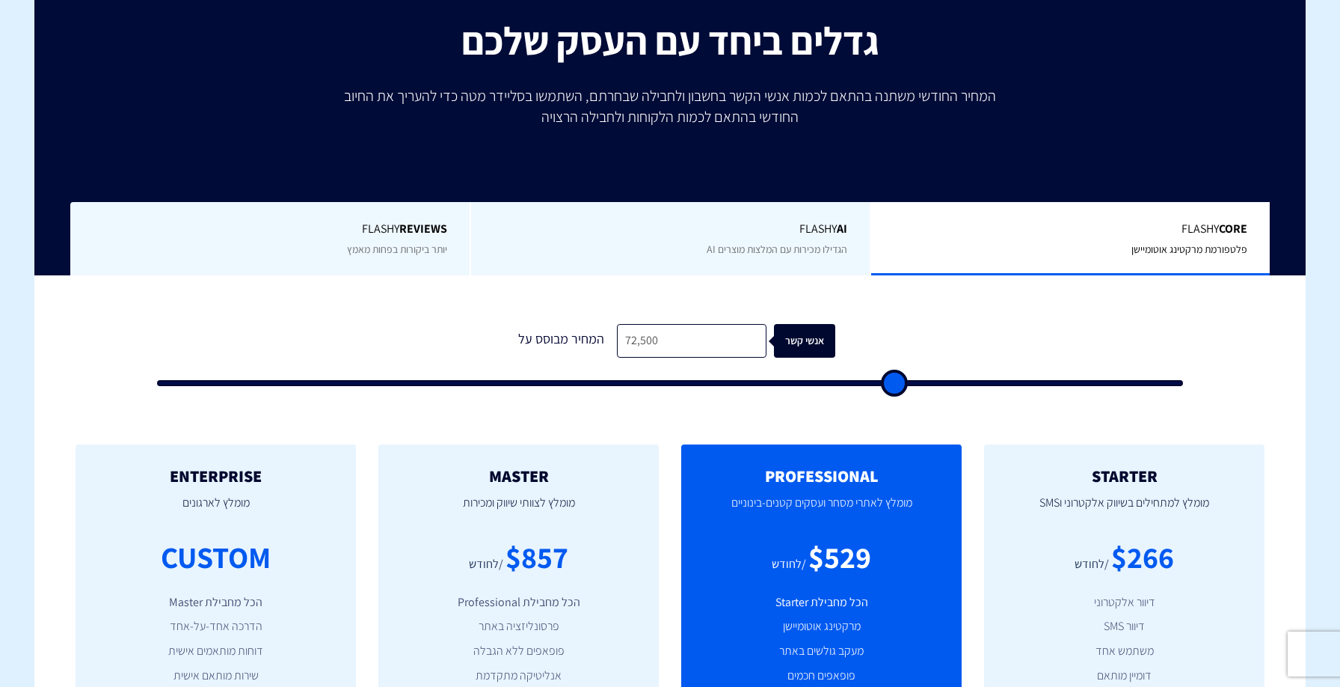
type input "74500"
type input "77,000"
type input "77000"
type input "80,000"
type input "80000"
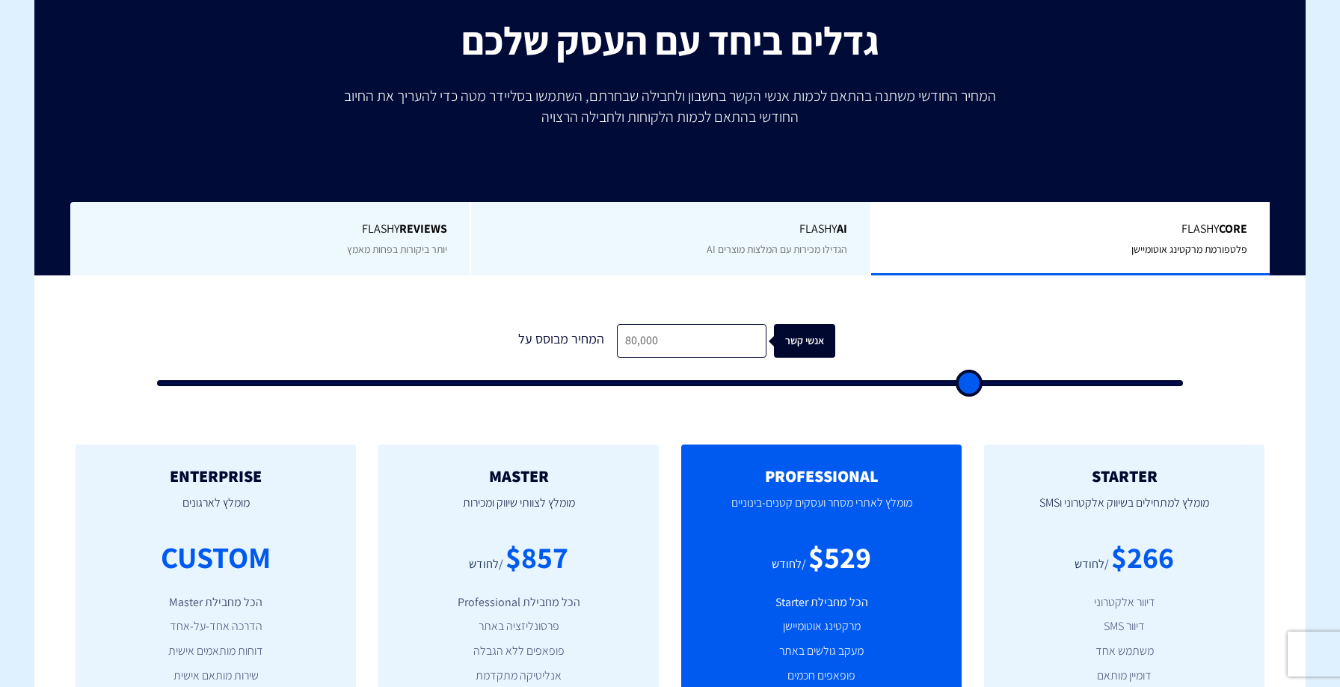
type input "83,000"
type input "83000"
type input "86,000"
type input "86000"
type input "88,500"
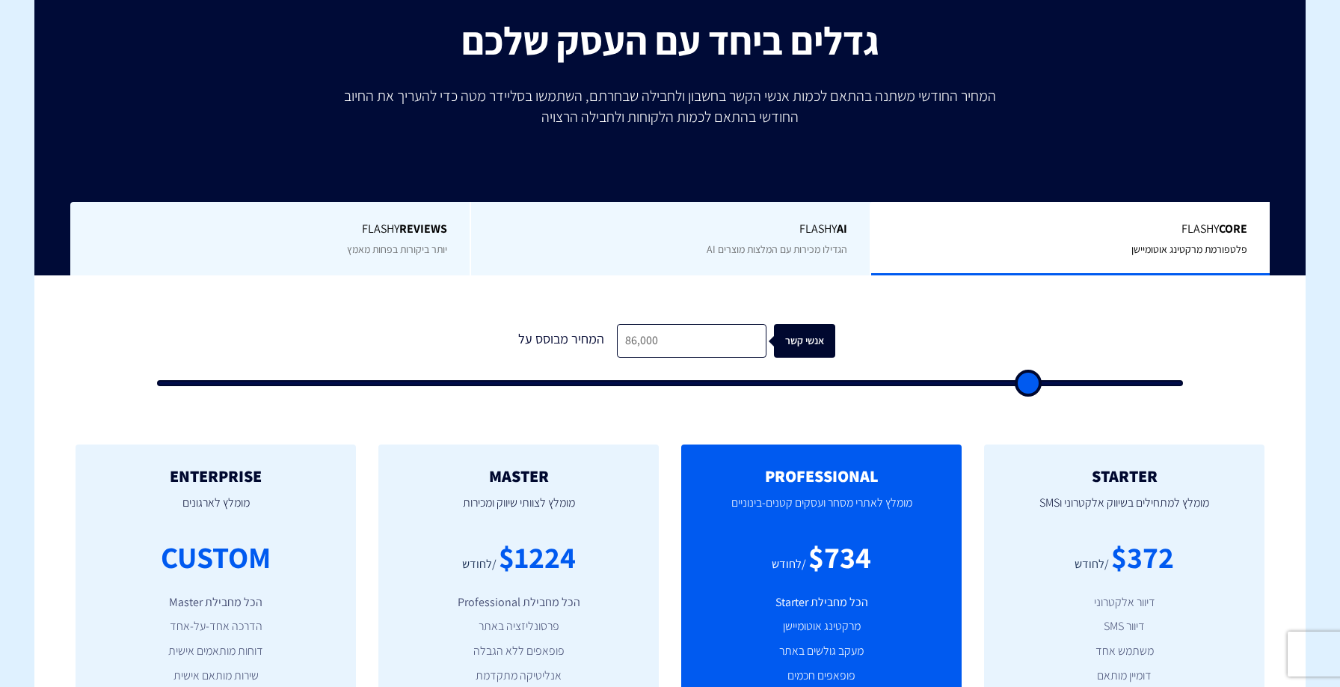
type input "88500"
type input "91,000"
type input "91000"
type input "93,500"
type input "93500"
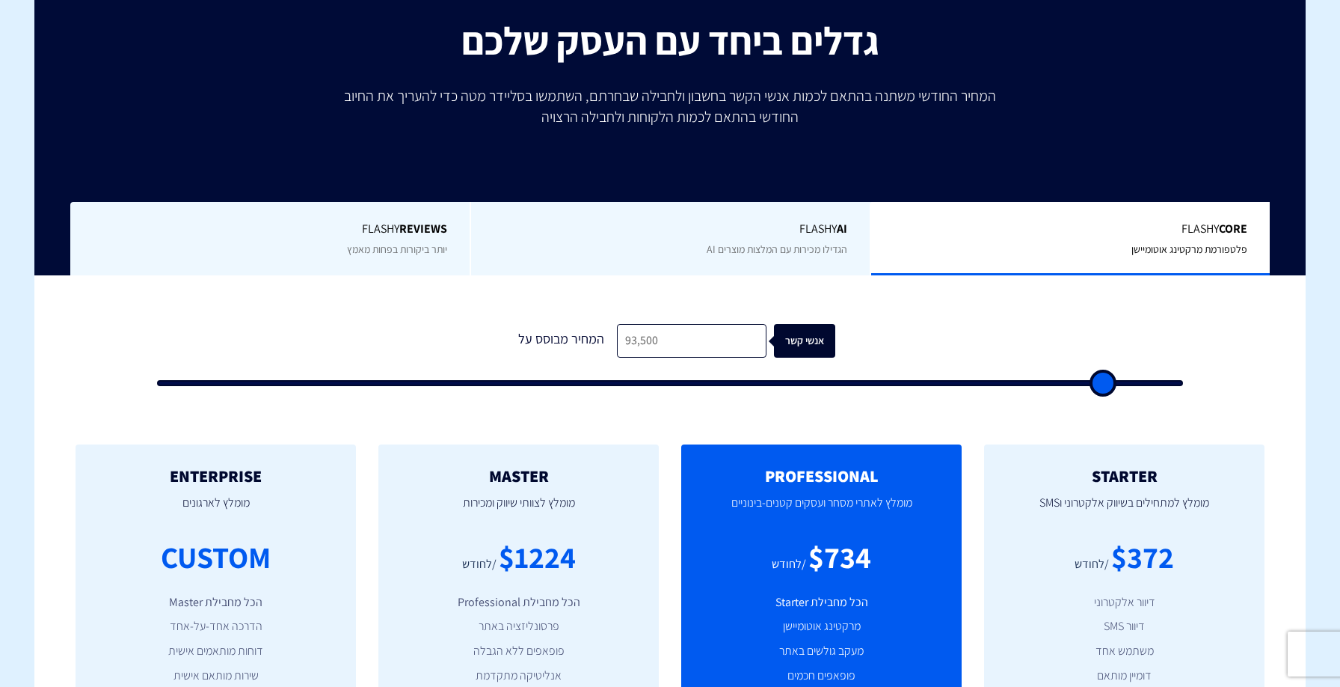
type input "95,000"
type input "95000"
type input "96,500"
type input "96500"
type input "98,000"
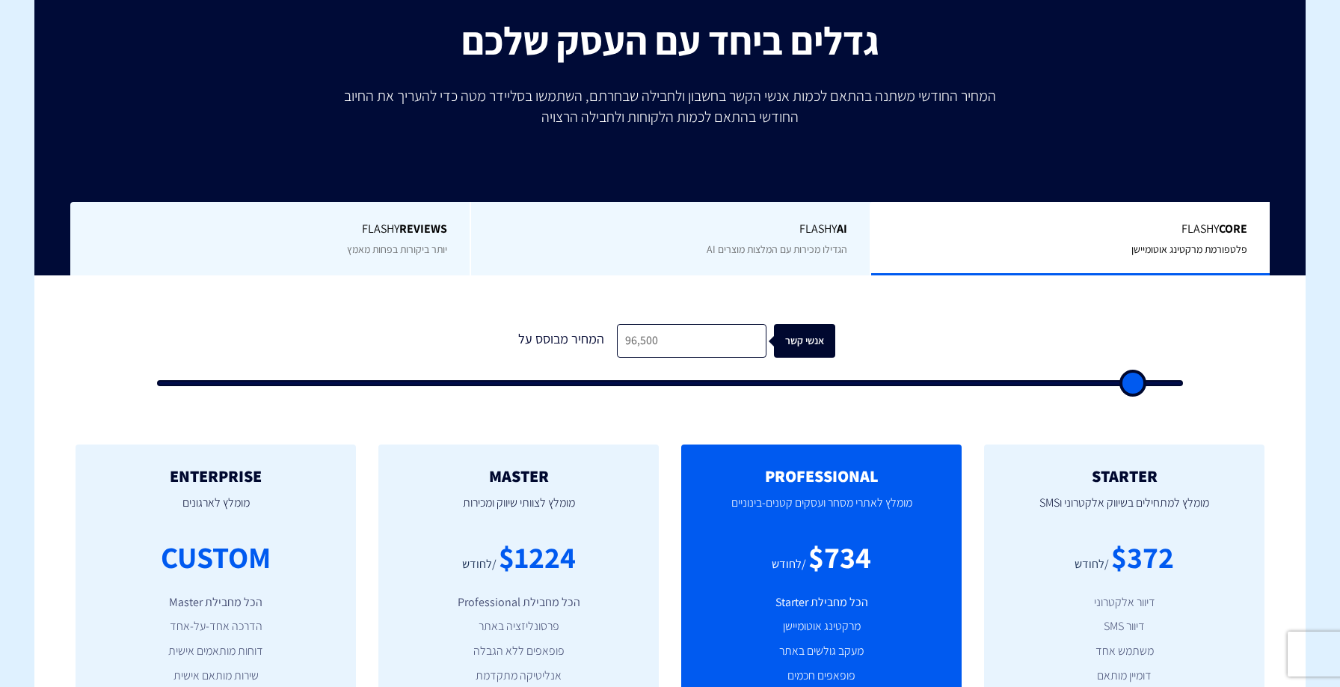
type input "98000"
type input "99,000"
type input "99000"
type input "100,000"
drag, startPoint x: 671, startPoint y: 386, endPoint x: 1243, endPoint y: 381, distance: 572.1
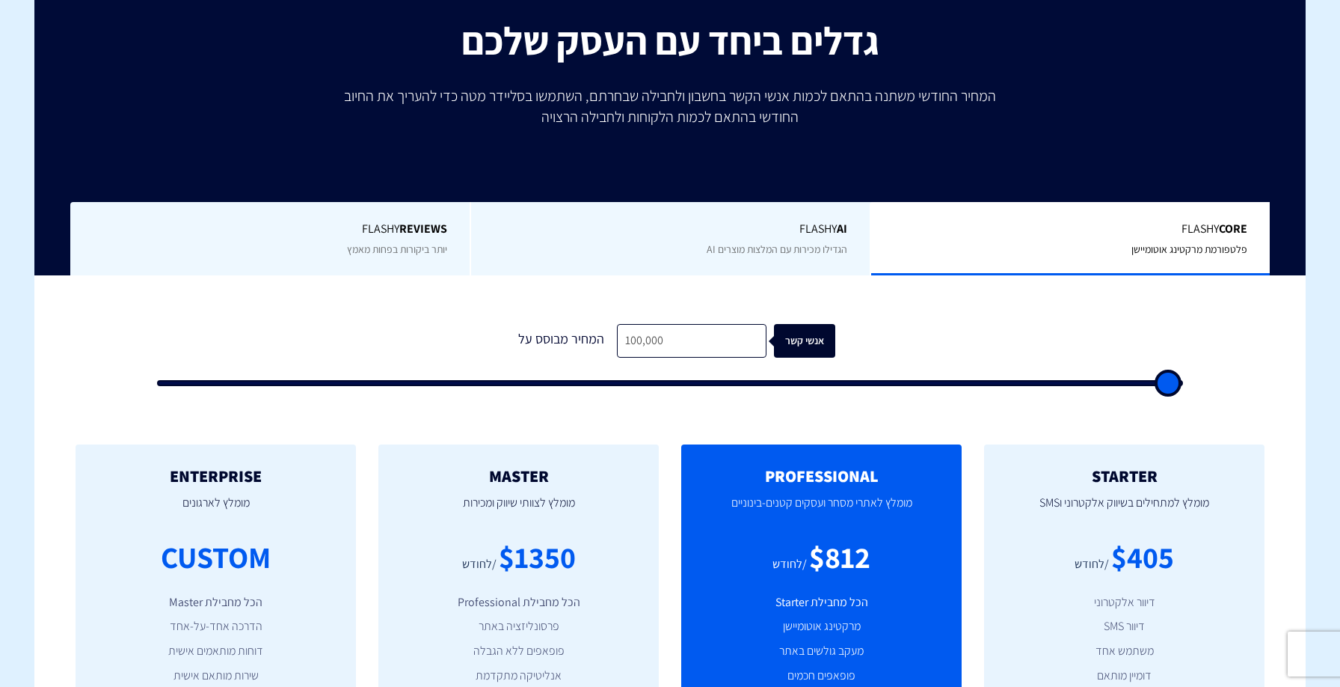
type input "100000"
click at [1183, 381] on input "range" at bounding box center [670, 383] width 1026 height 6
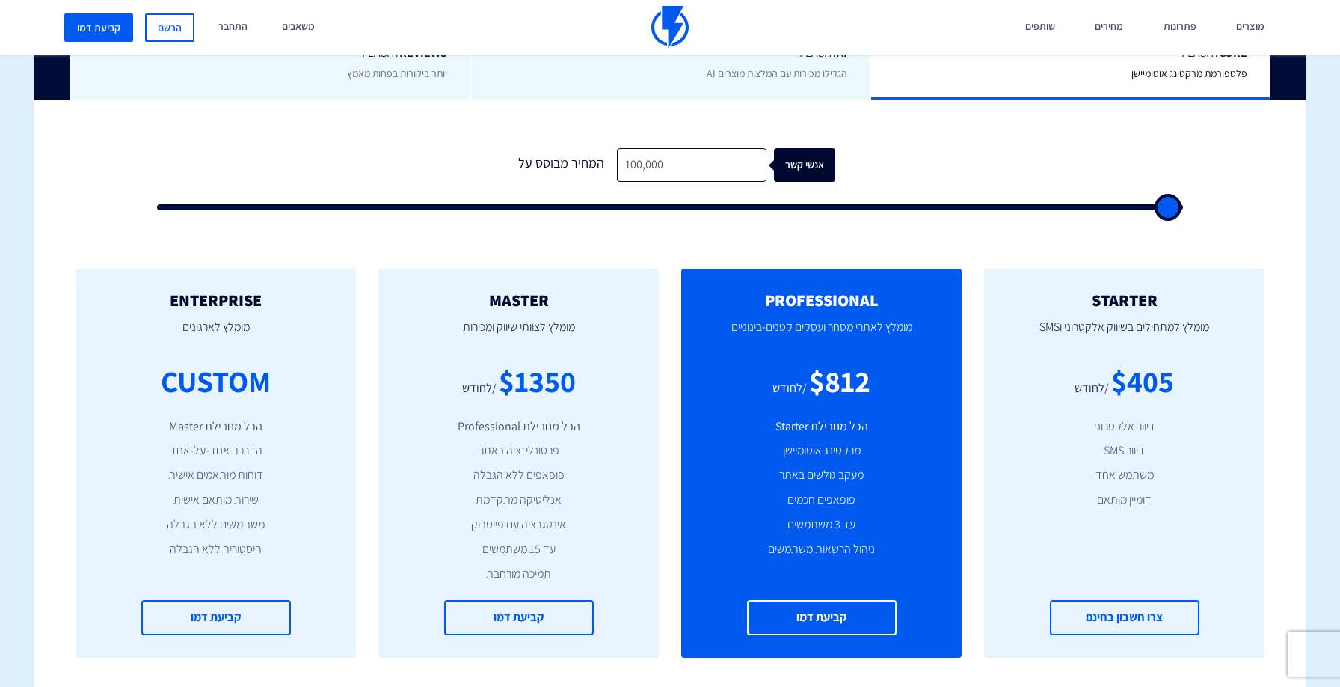
scroll to position [430, 0]
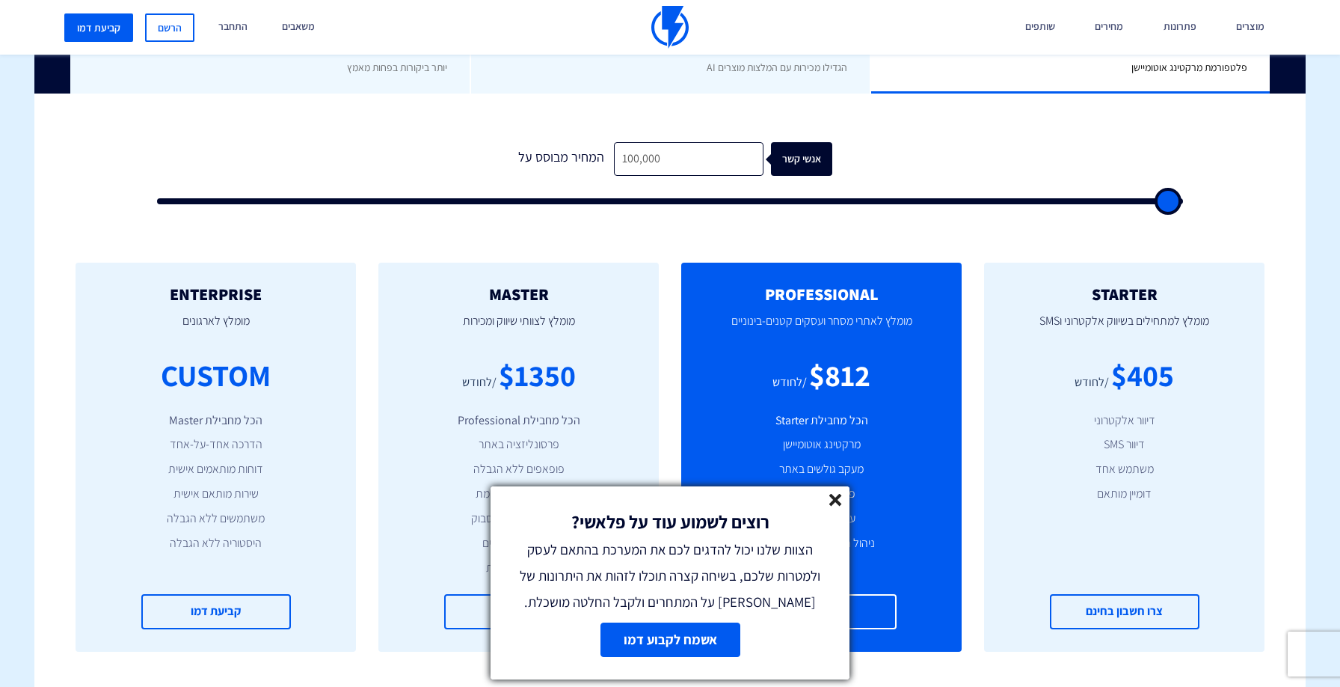
click at [832, 494] on line at bounding box center [835, 499] width 10 height 10
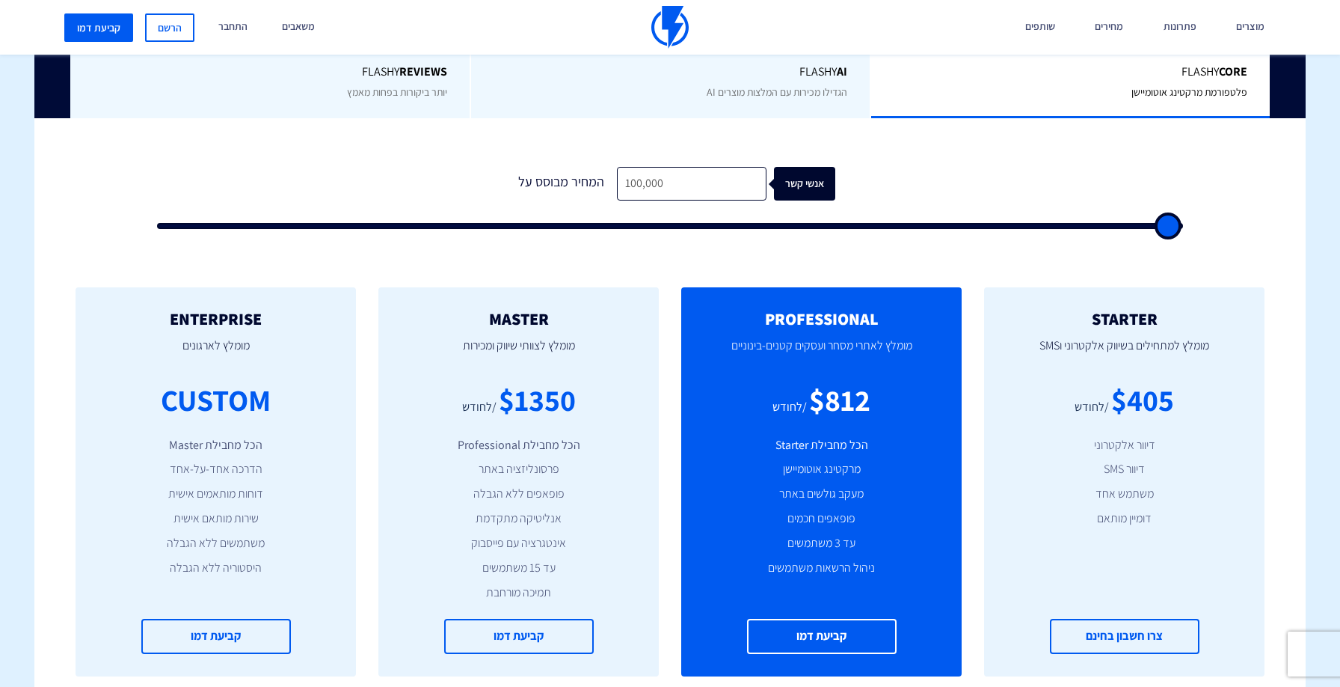
scroll to position [384, 0]
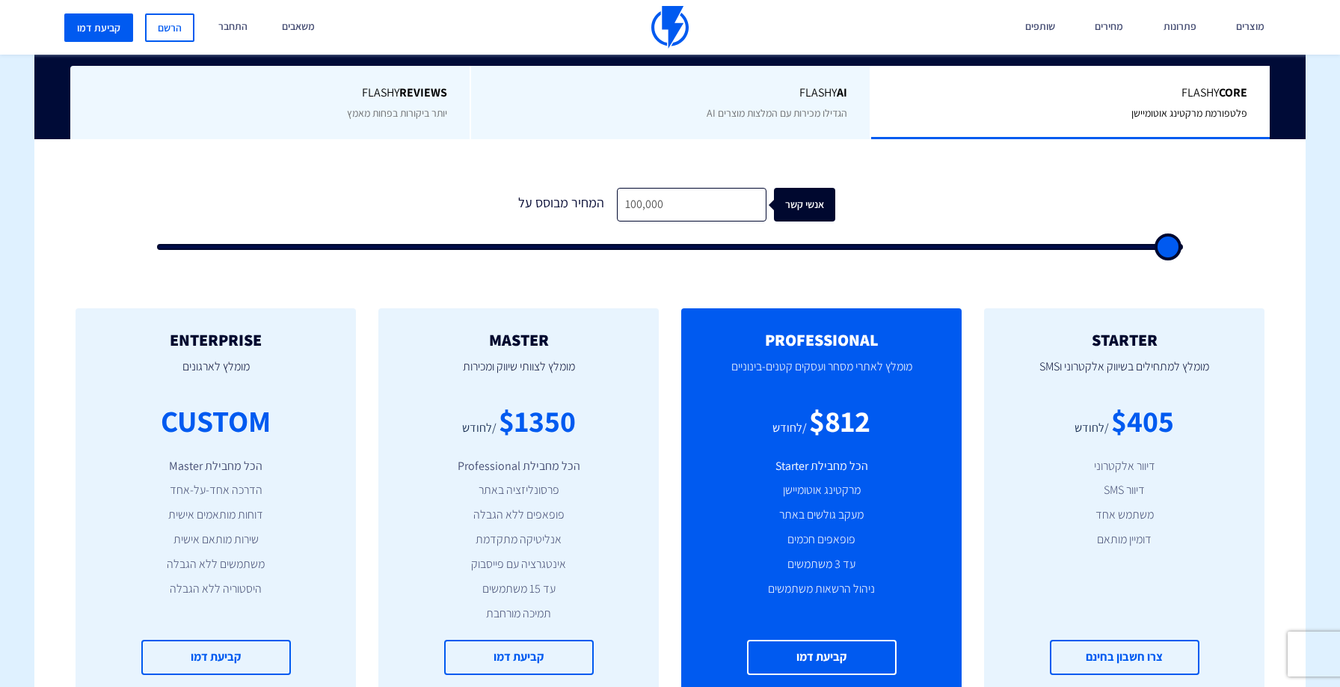
type input "500"
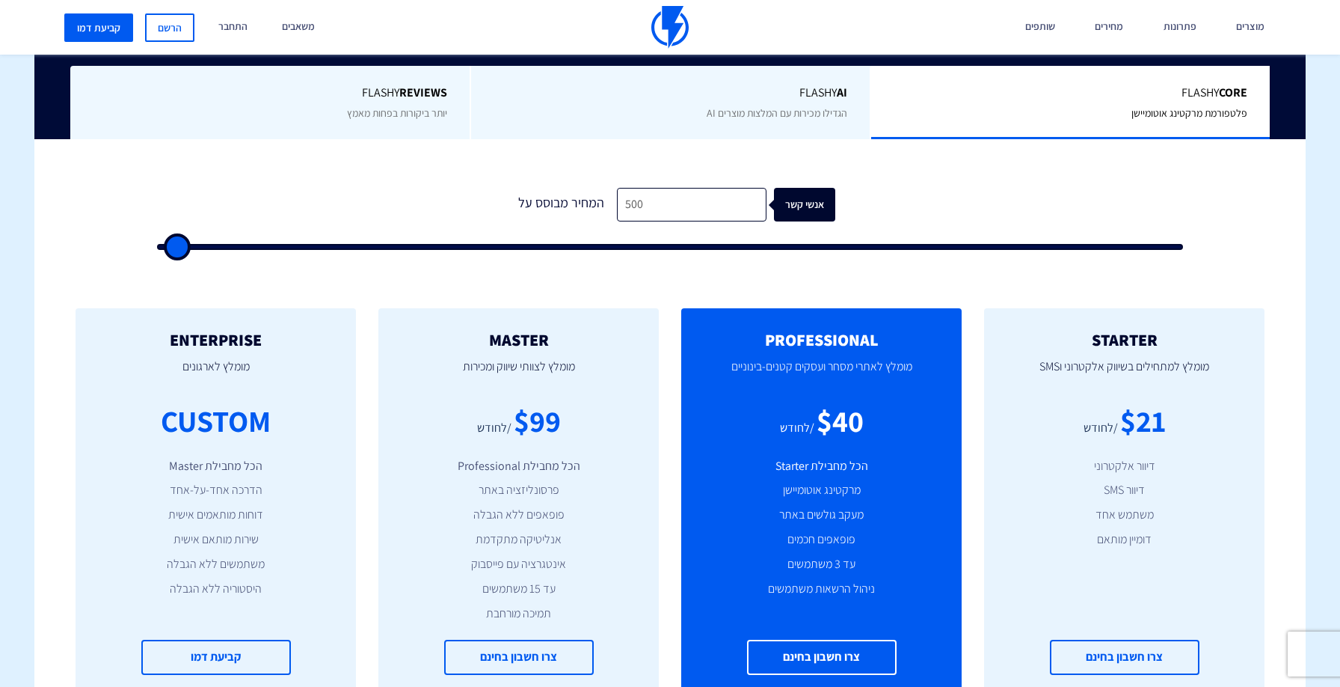
type input "500"
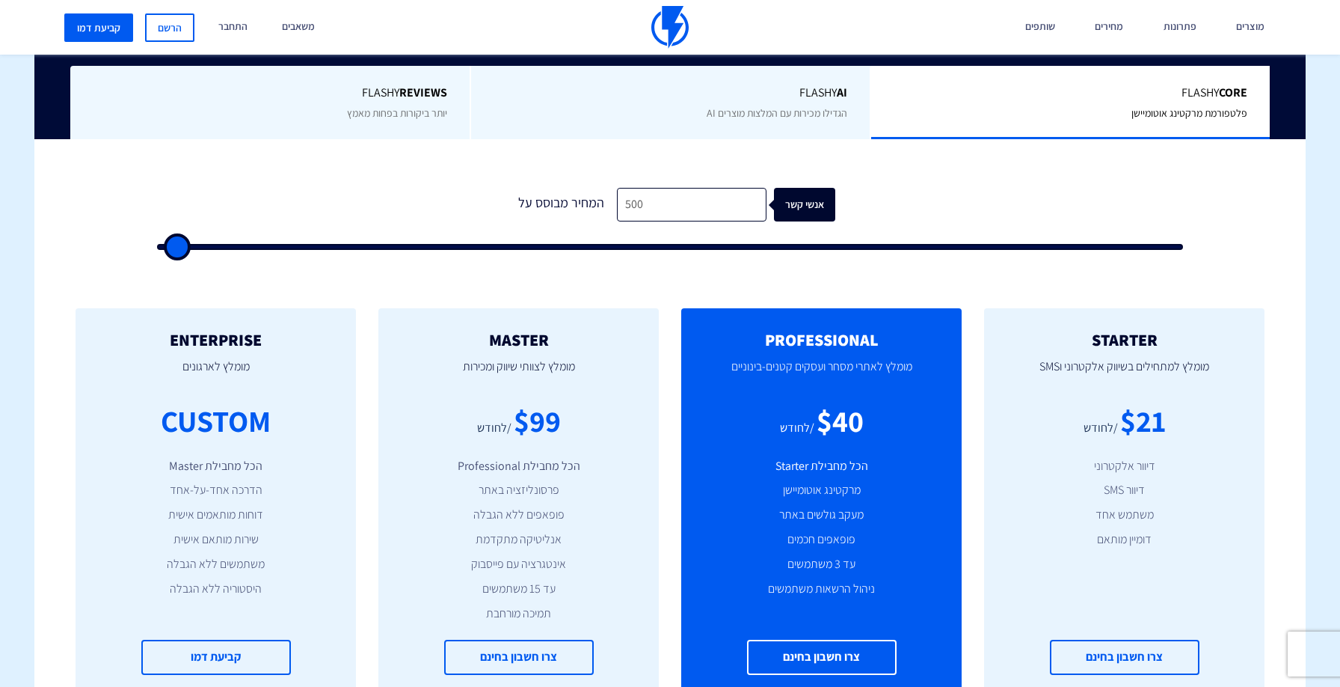
type input "500"
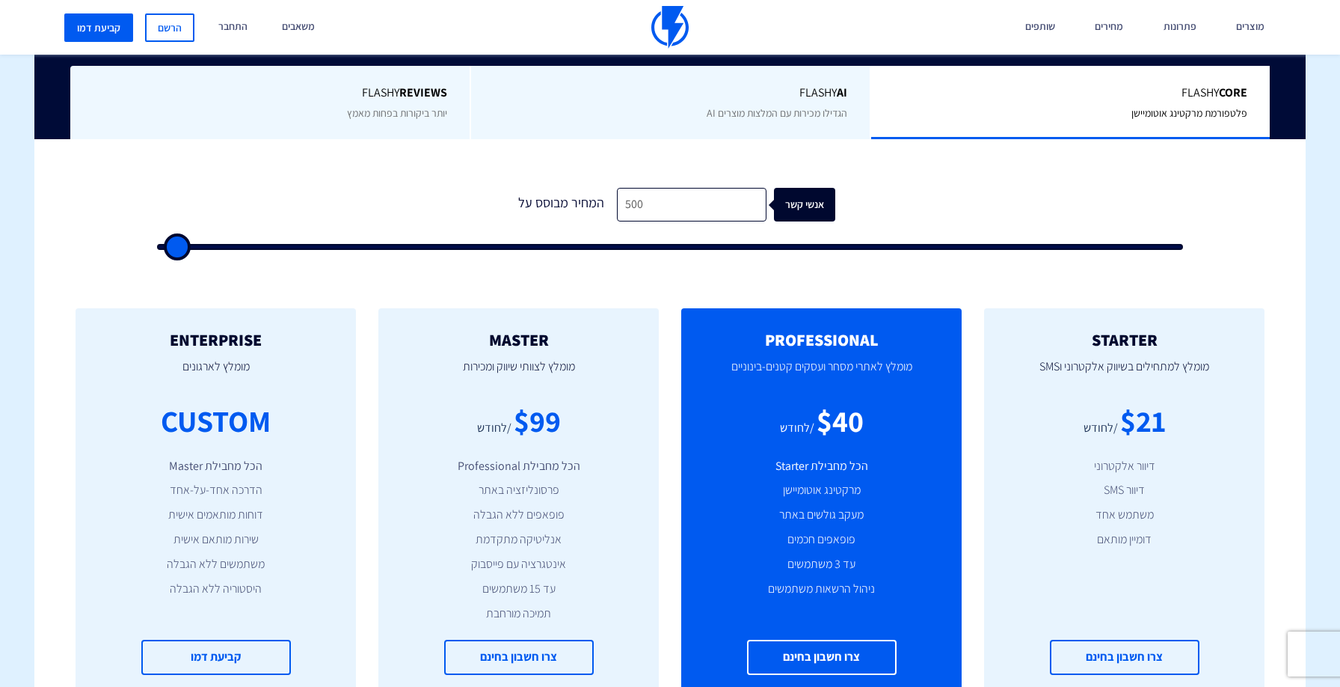
type input "500"
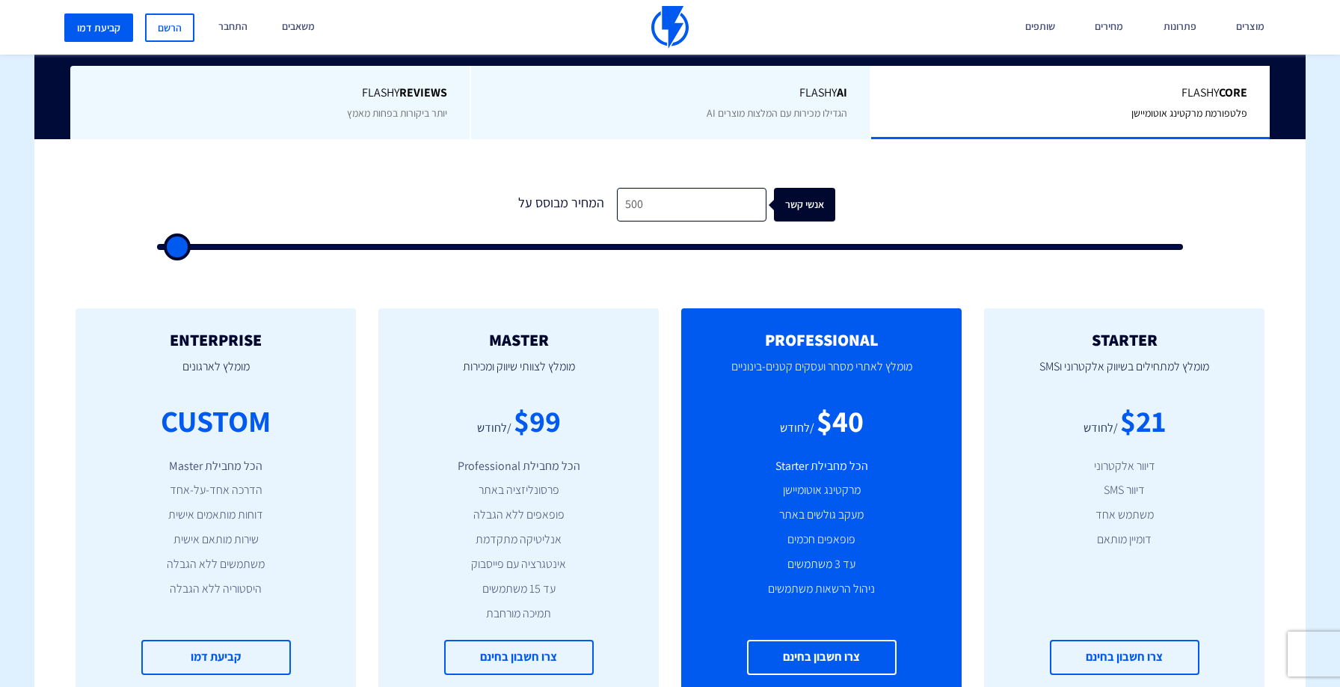
type input "500"
drag, startPoint x: 165, startPoint y: 248, endPoint x: 137, endPoint y: 254, distance: 28.2
click at [157, 250] on input "range" at bounding box center [670, 247] width 1026 height 6
drag, startPoint x: 182, startPoint y: 248, endPoint x: 180, endPoint y: 262, distance: 14.3
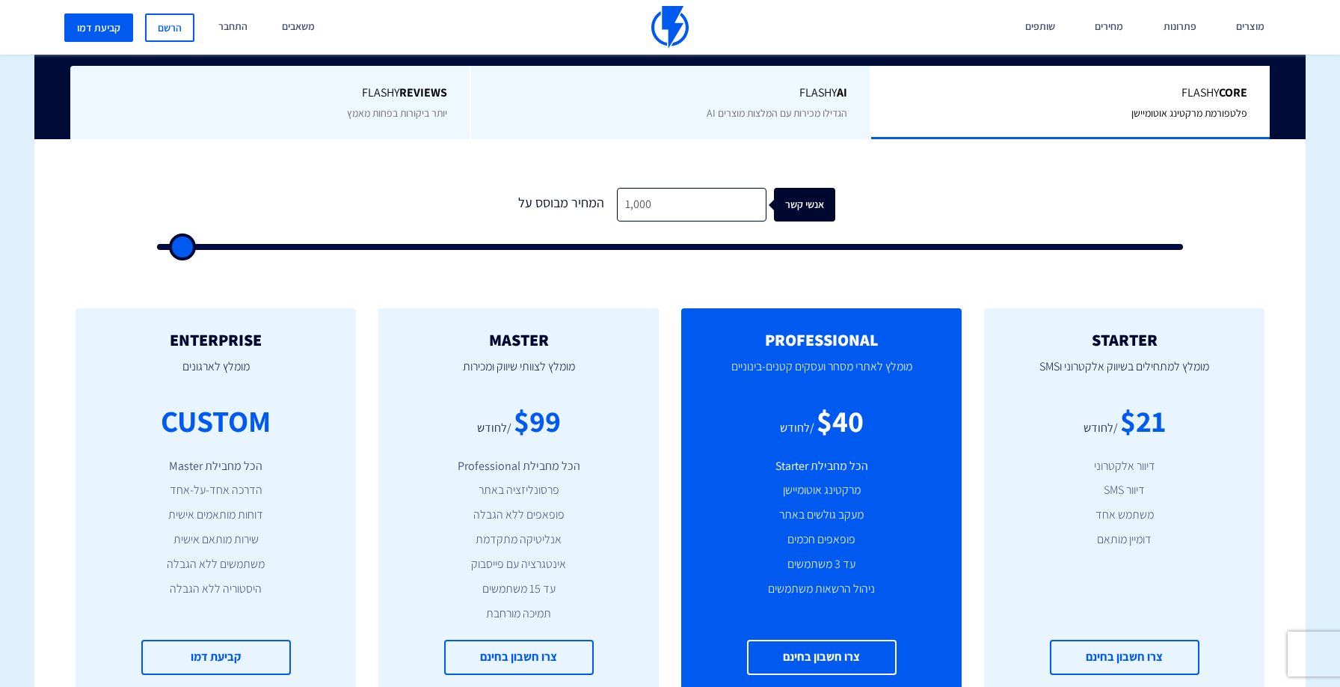
click at [180, 250] on input "range" at bounding box center [670, 247] width 1026 height 6
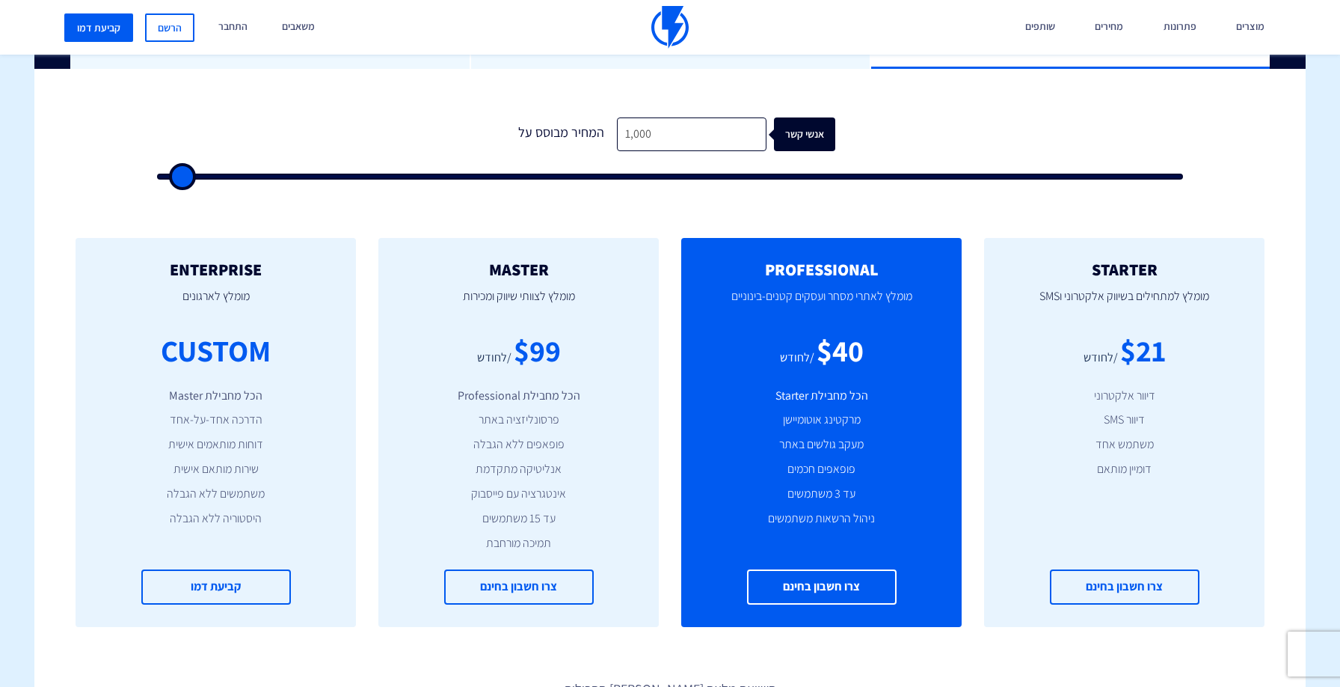
scroll to position [450, 0]
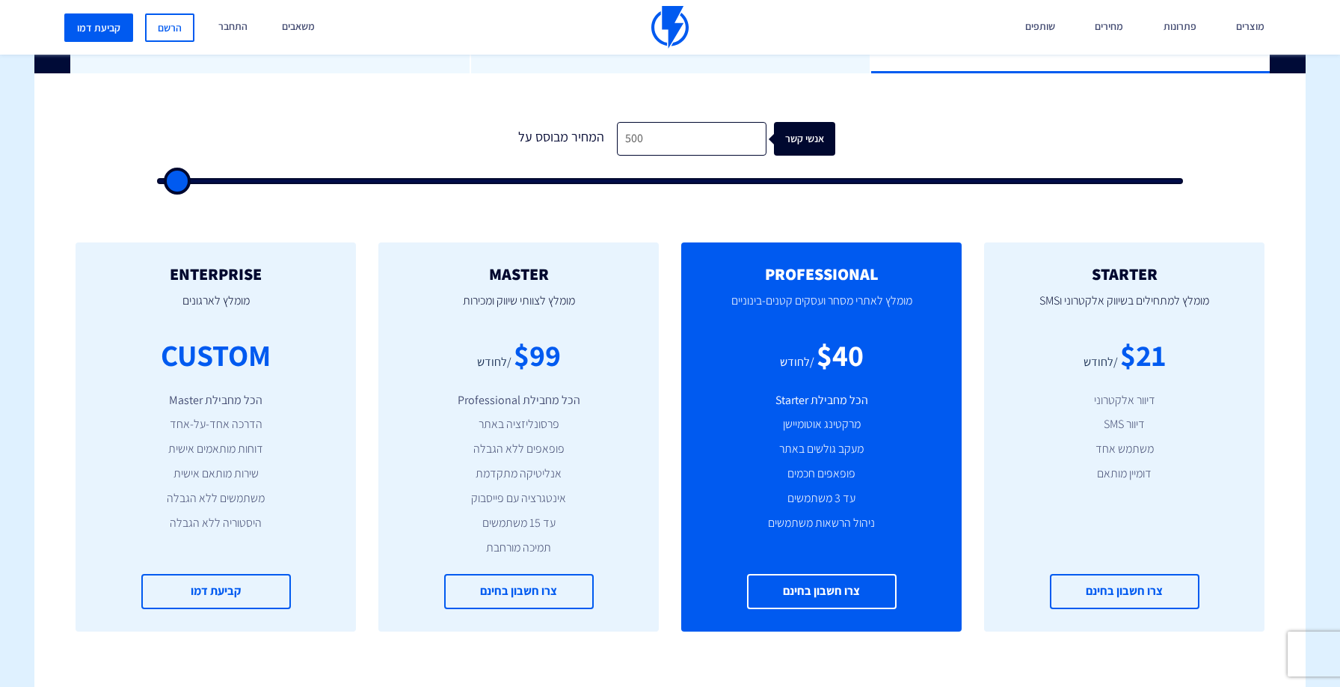
drag, startPoint x: 187, startPoint y: 185, endPoint x: 141, endPoint y: 191, distance: 46.9
click at [157, 184] on input "range" at bounding box center [670, 181] width 1026 height 6
drag, startPoint x: 174, startPoint y: 183, endPoint x: 370, endPoint y: 175, distance: 196.9
click at [370, 178] on input "range" at bounding box center [670, 181] width 1026 height 6
drag, startPoint x: 370, startPoint y: 182, endPoint x: 1002, endPoint y: 193, distance: 632.0
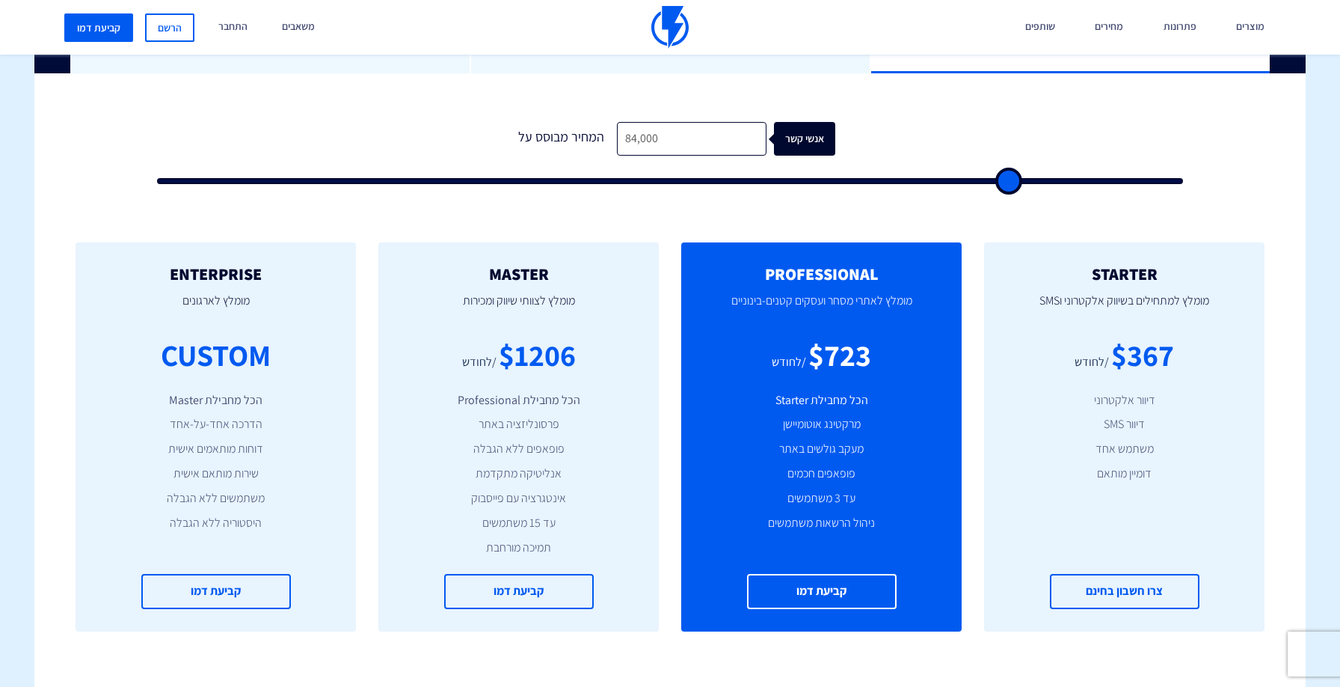
click at [1004, 184] on input "range" at bounding box center [670, 181] width 1026 height 6
drag, startPoint x: 1012, startPoint y: 184, endPoint x: 669, endPoint y: 204, distance: 343.1
click at [669, 184] on input "range" at bounding box center [670, 181] width 1026 height 6
drag, startPoint x: 677, startPoint y: 179, endPoint x: 419, endPoint y: 186, distance: 258.1
click at [419, 184] on input "range" at bounding box center [670, 181] width 1026 height 6
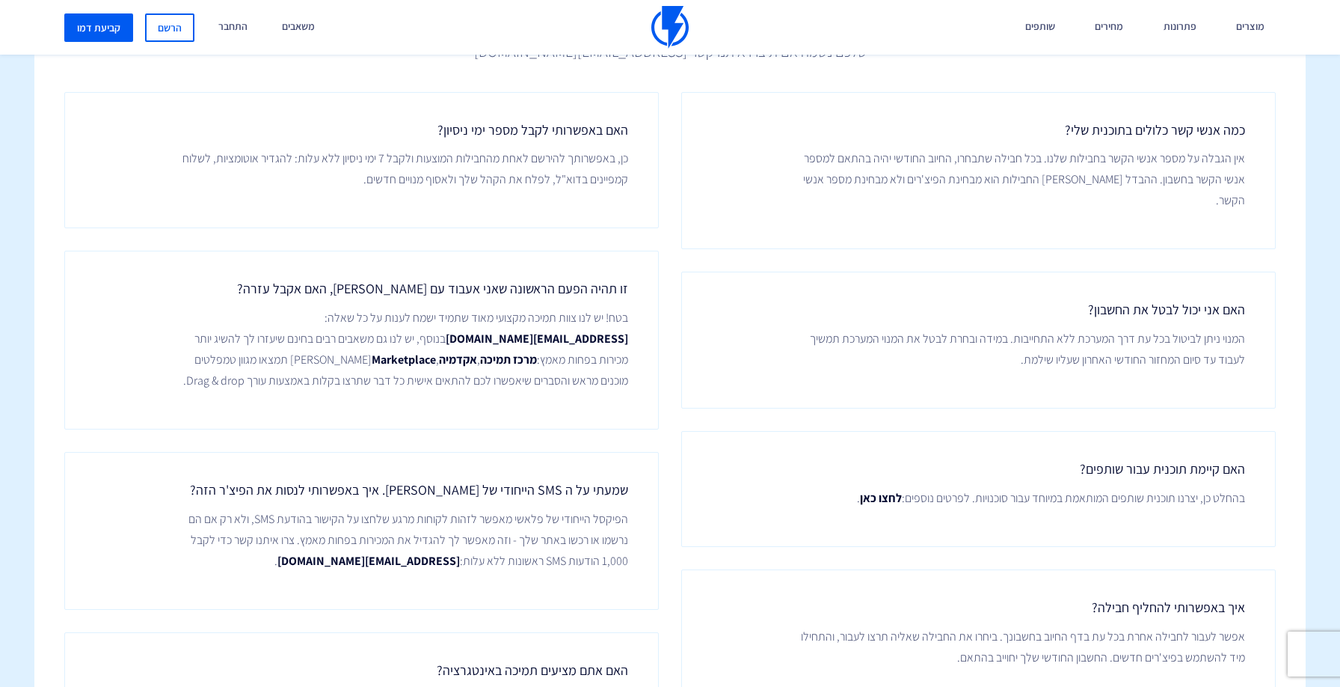
scroll to position [2463, 0]
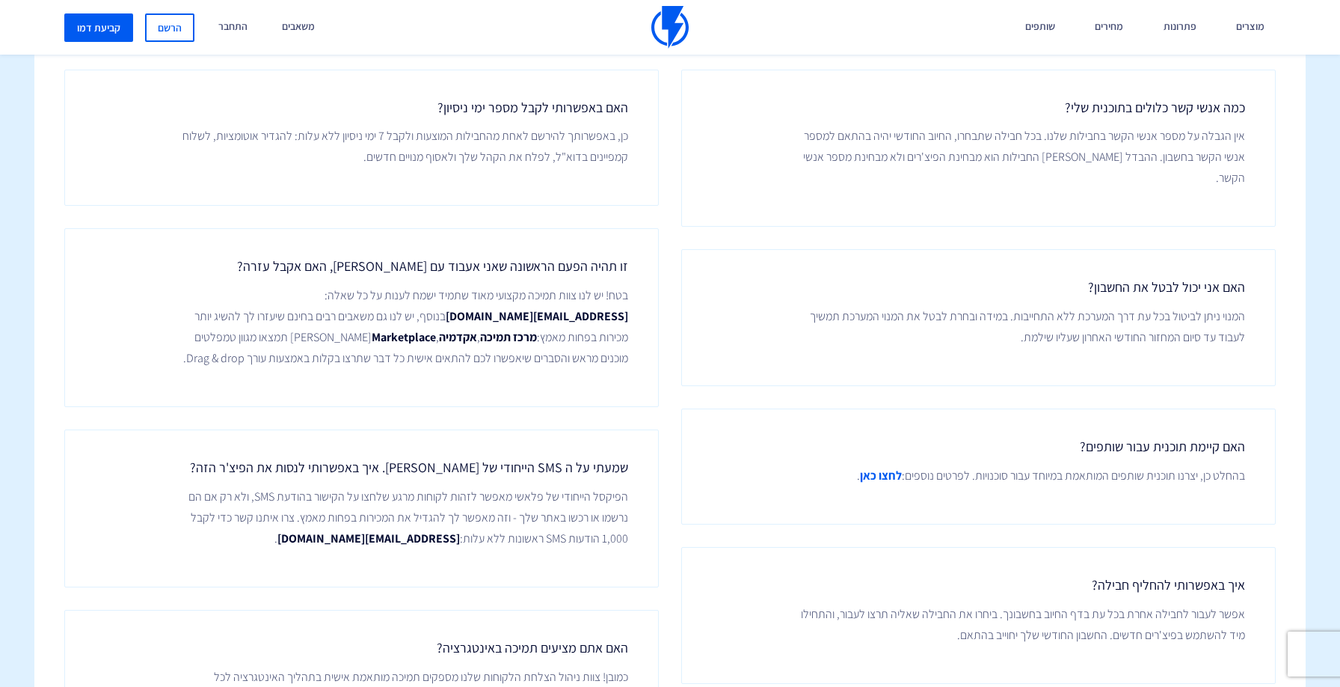
click at [867, 465] on link "לחצו כאן" at bounding box center [881, 475] width 42 height 21
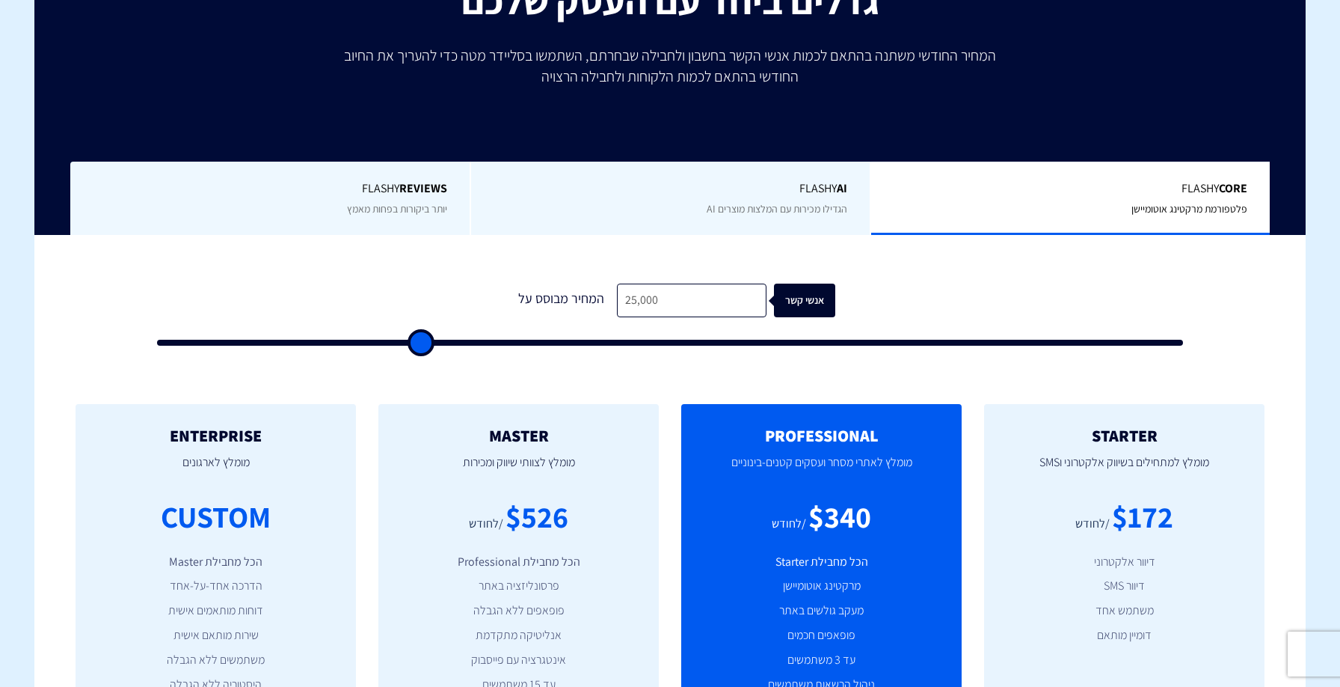
scroll to position [443, 0]
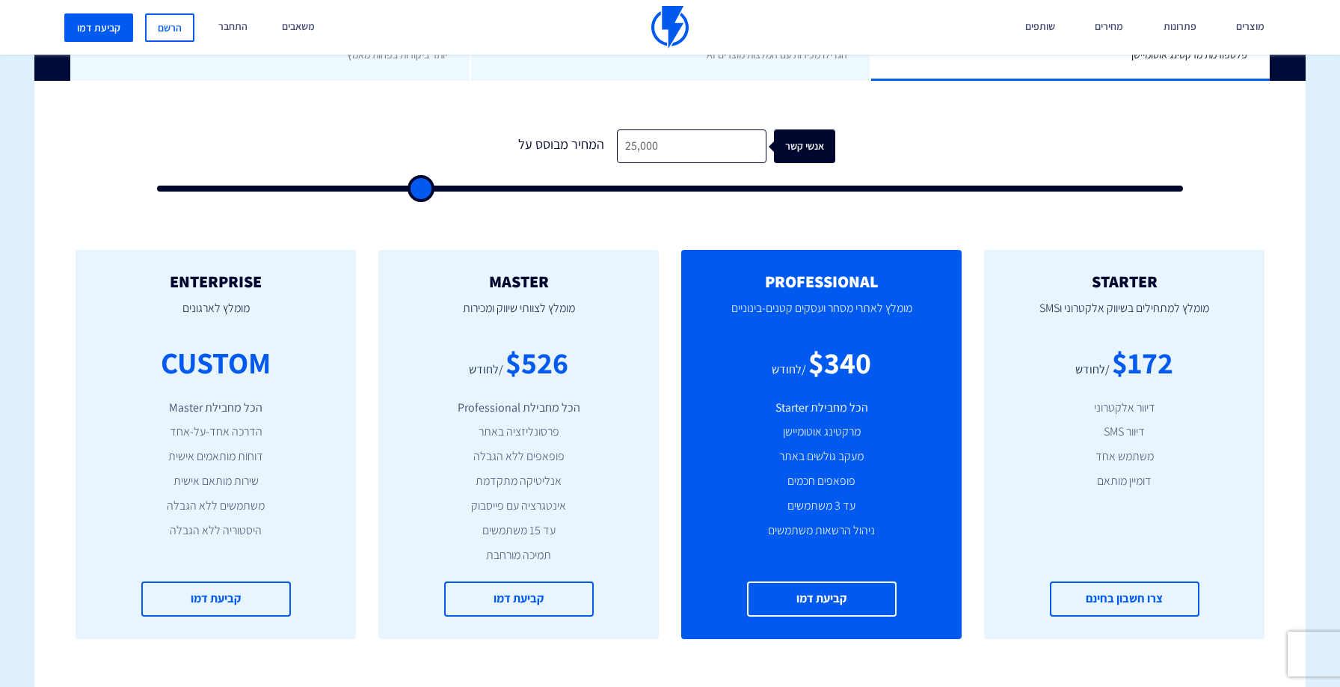
click at [588, 223] on div "STARTER מומלץ למתחילים בשיווק אלקטרוני וSMS $172 /לחודש דיוור אלקטרוני דיוור SM…" at bounding box center [669, 444] width 1271 height 449
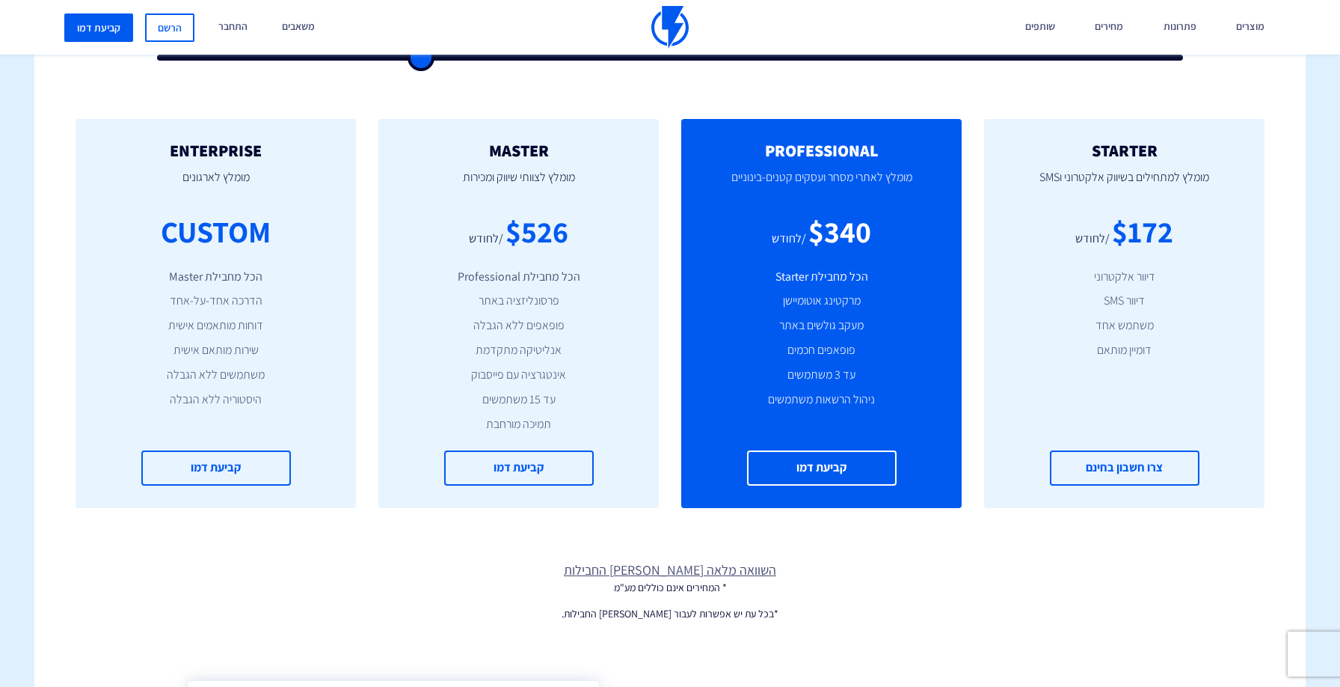
scroll to position [406, 0]
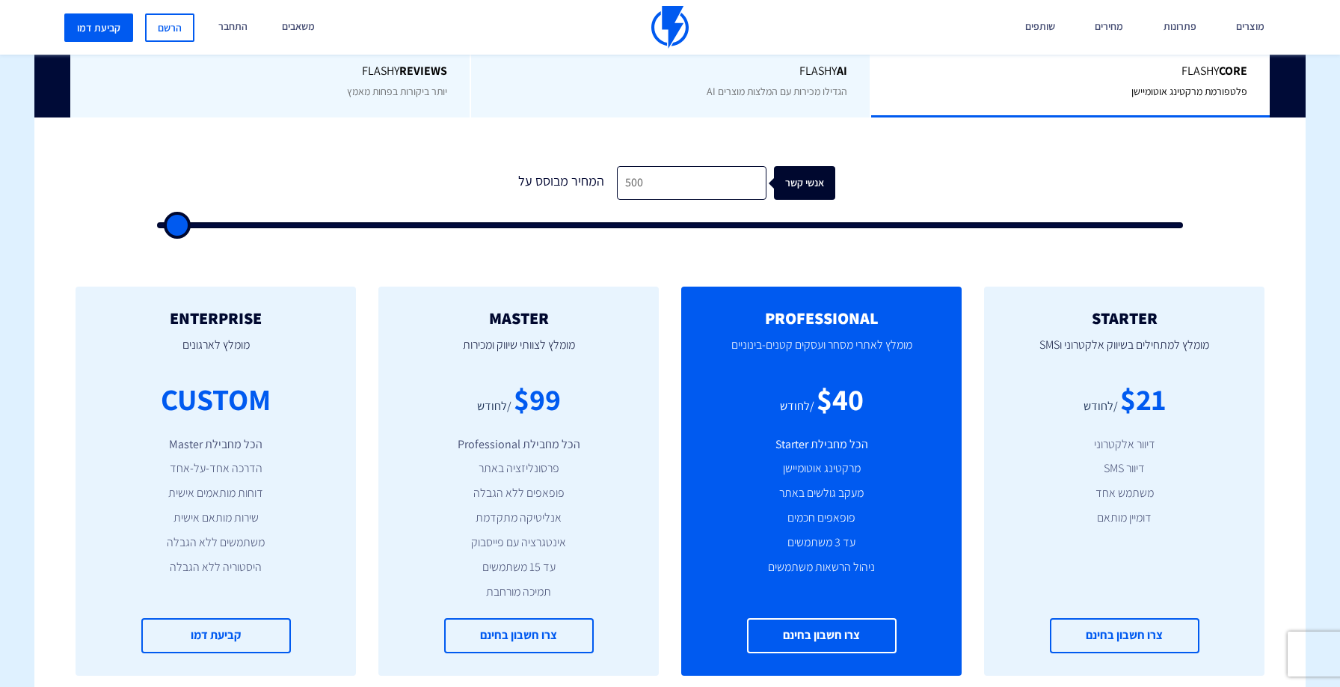
drag, startPoint x: 423, startPoint y: 223, endPoint x: 159, endPoint y: 227, distance: 264.0
click at [159, 227] on input "range" at bounding box center [670, 225] width 1026 height 6
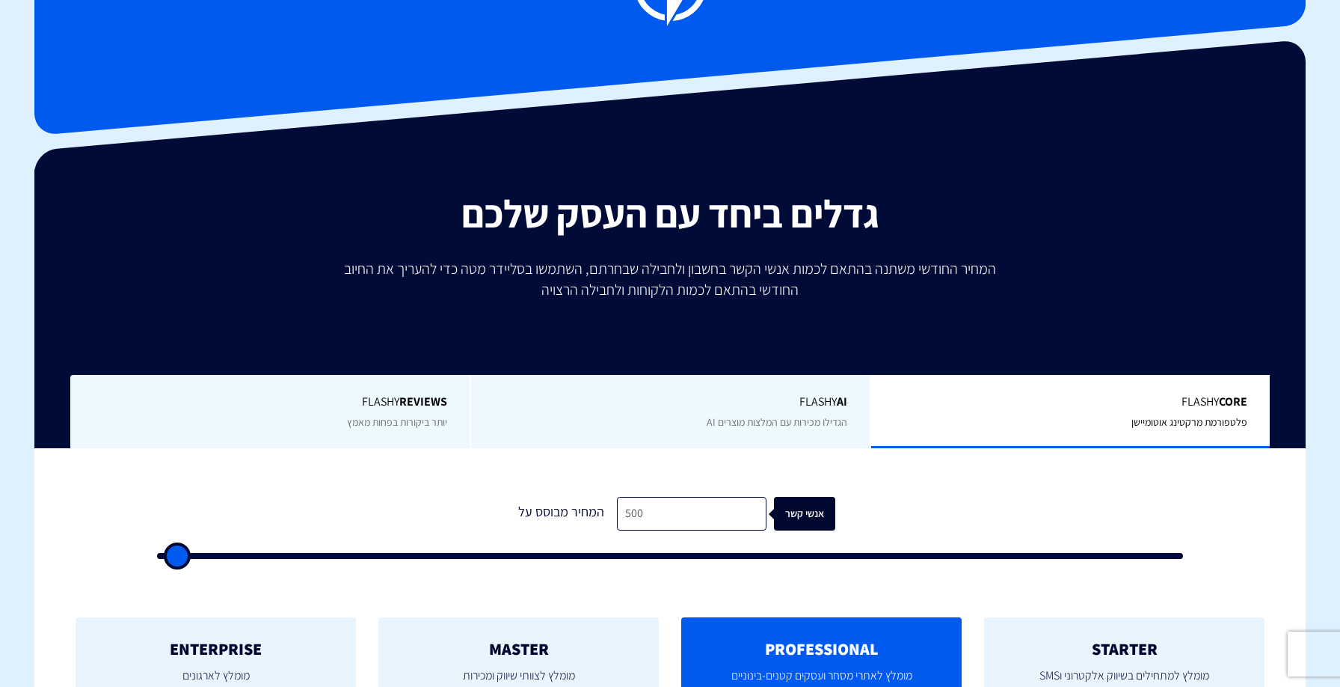
scroll to position [79, 0]
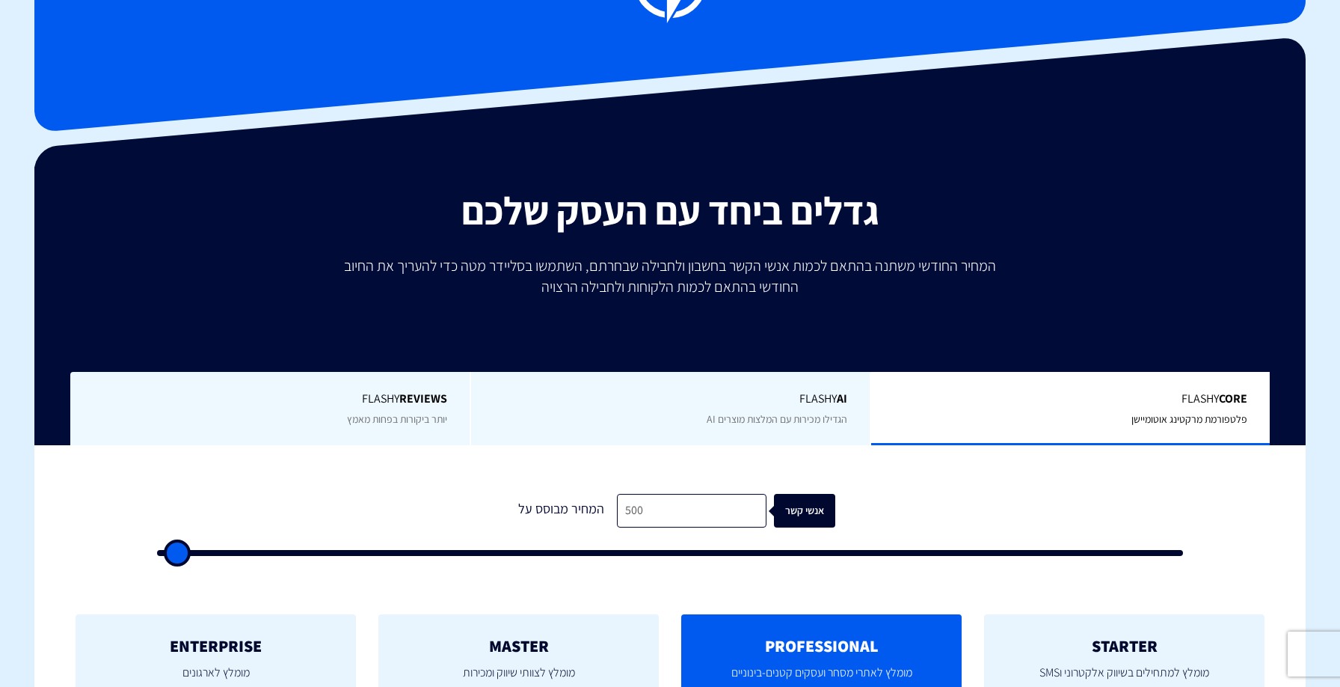
click at [524, 547] on form "1 המחיר מבוסס על 500 אנשי קשר" at bounding box center [670, 525] width 1026 height 62
click at [524, 550] on input "range" at bounding box center [670, 553] width 1026 height 6
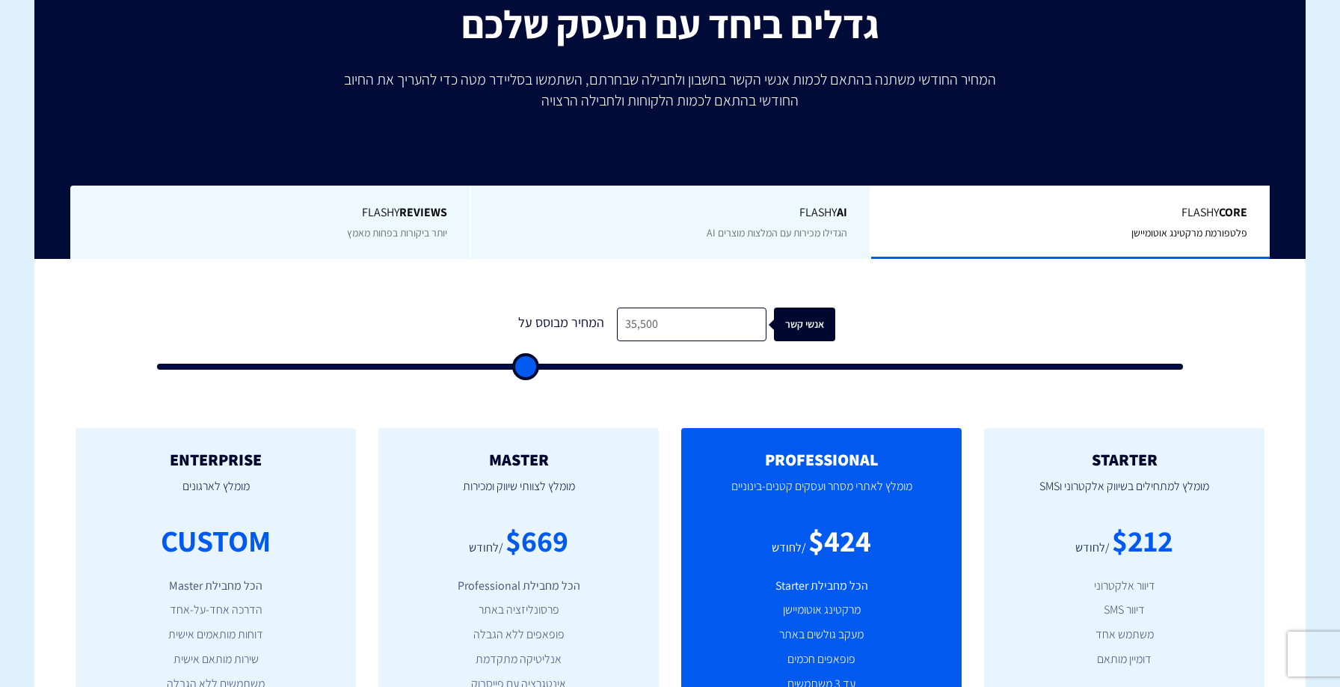
scroll to position [348, 0]
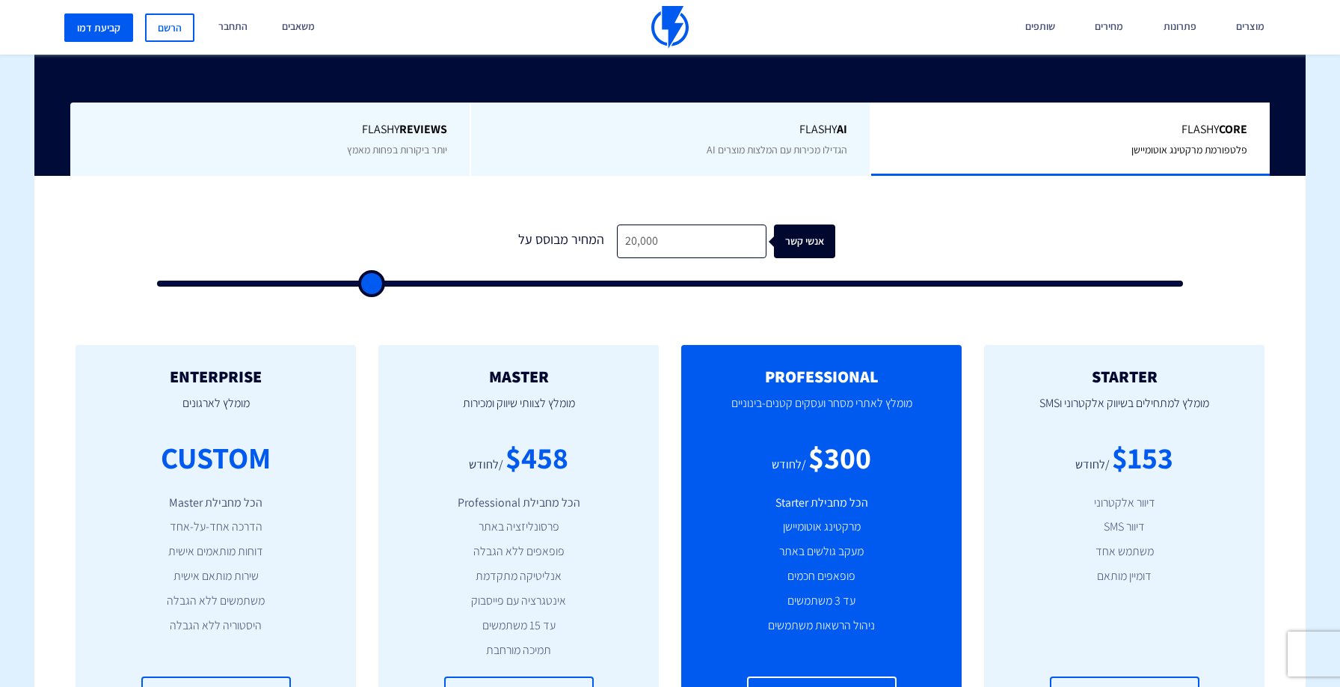
drag, startPoint x: 521, startPoint y: 281, endPoint x: 372, endPoint y: 308, distance: 152.0
click at [372, 286] on input "range" at bounding box center [670, 283] width 1026 height 6
drag, startPoint x: 375, startPoint y: 283, endPoint x: 721, endPoint y: 272, distance: 345.7
click at [730, 280] on input "range" at bounding box center [670, 283] width 1026 height 6
drag, startPoint x: 729, startPoint y: 280, endPoint x: 818, endPoint y: 193, distance: 124.3
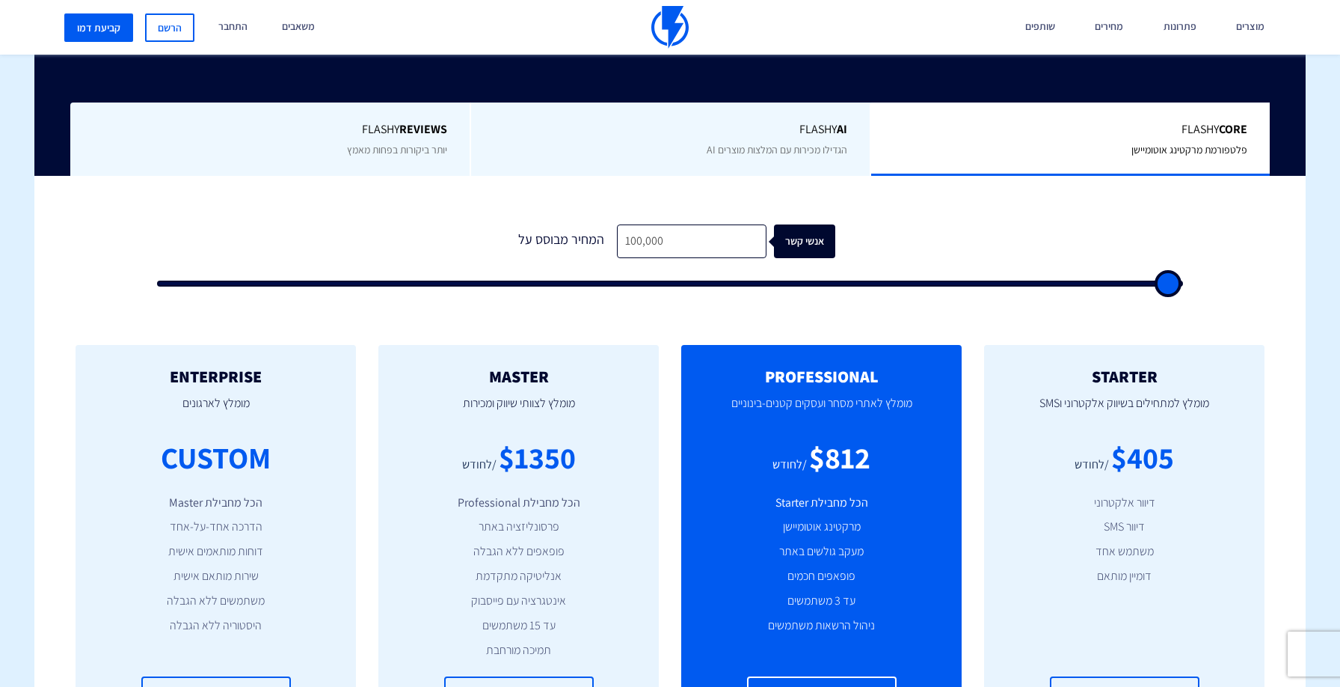
click at [1183, 280] on input "range" at bounding box center [670, 283] width 1026 height 6
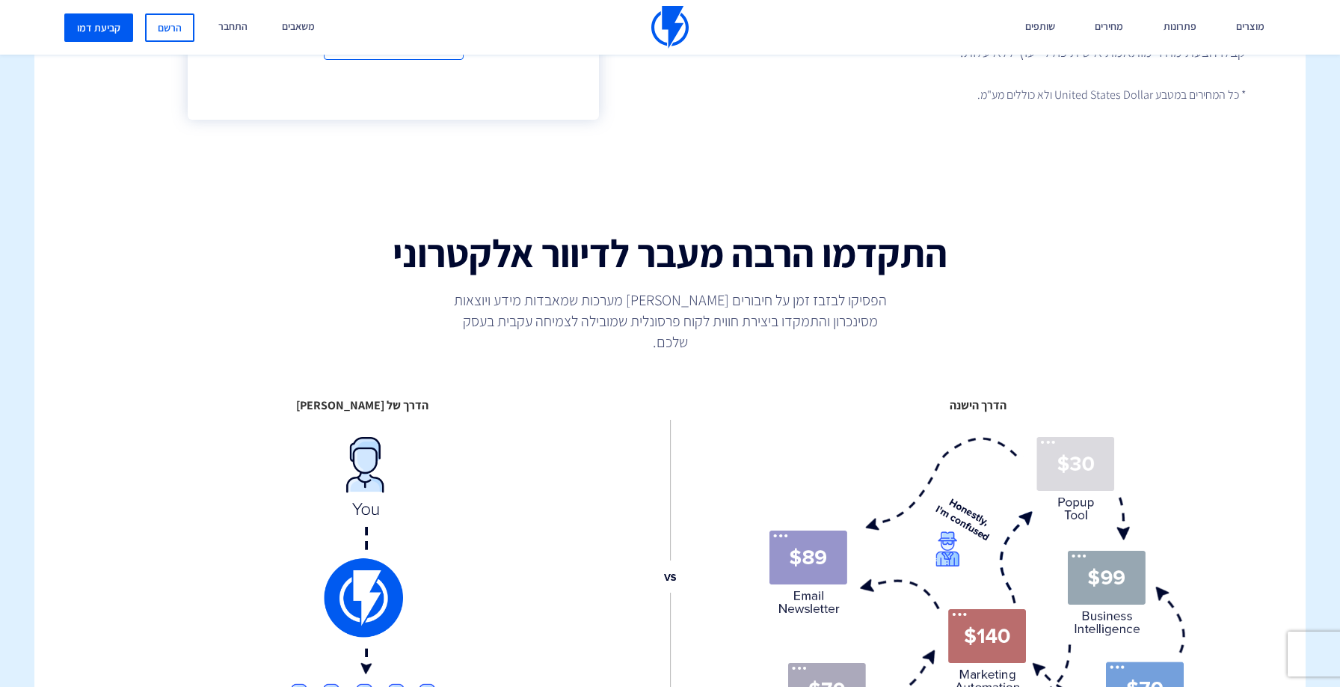
scroll to position [1492, 0]
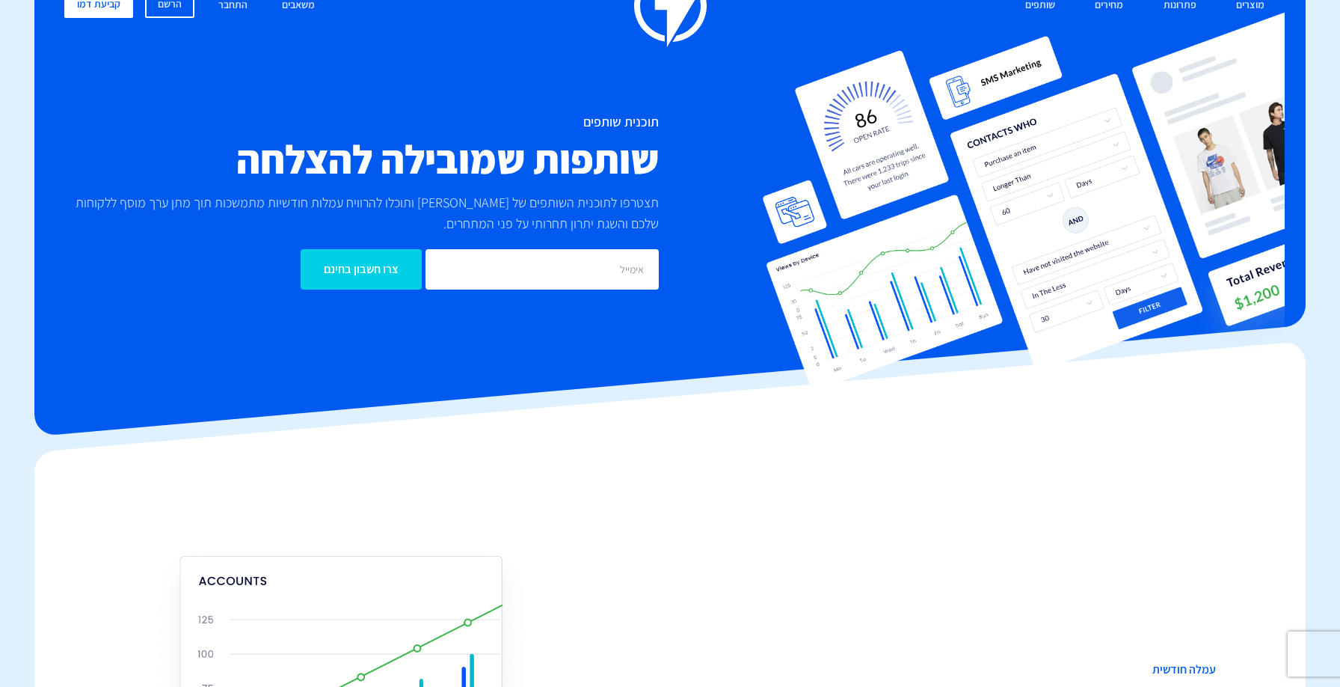
scroll to position [128, 0]
